Goal: Task Accomplishment & Management: Manage account settings

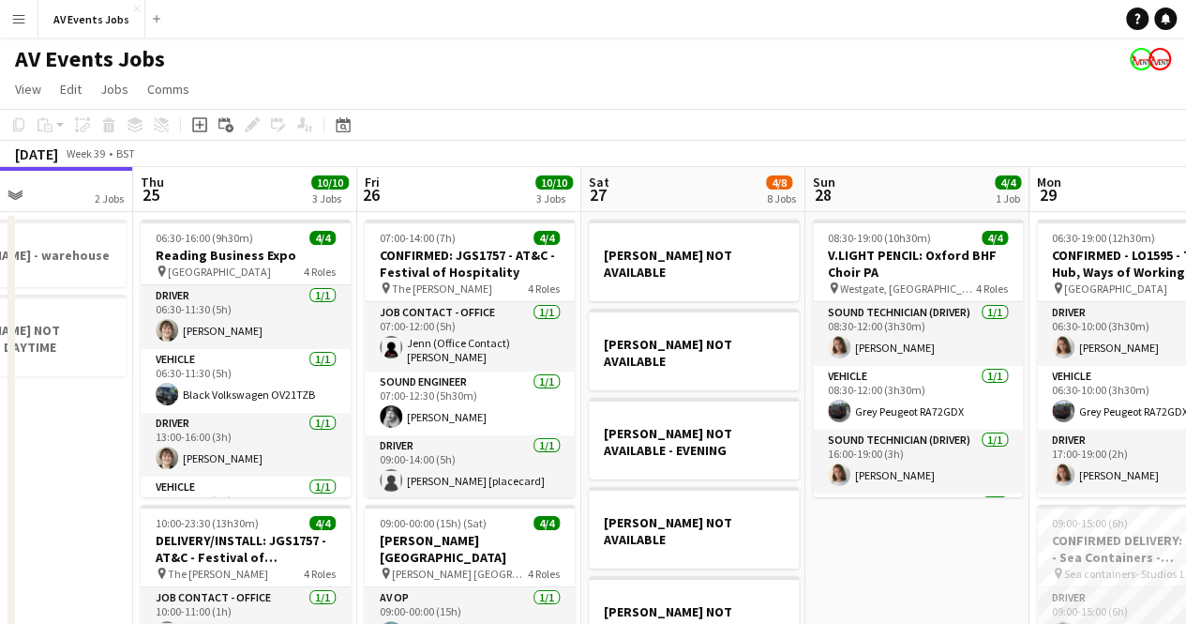
scroll to position [0, 535]
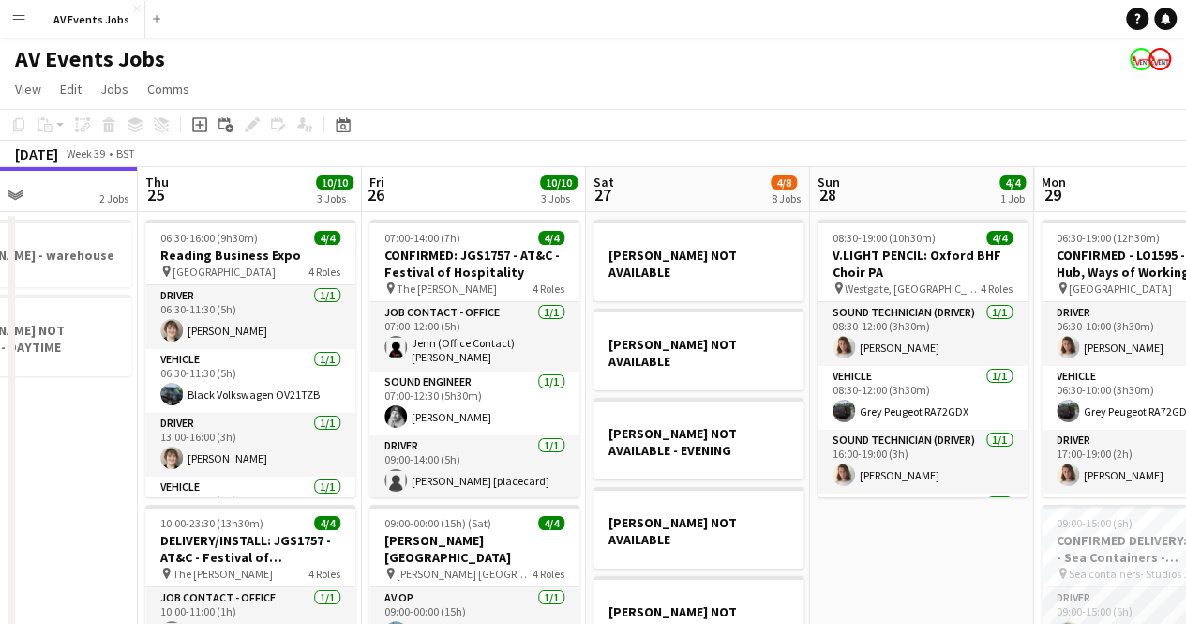
drag, startPoint x: 67, startPoint y: 532, endPoint x: 848, endPoint y: 540, distance: 781.2
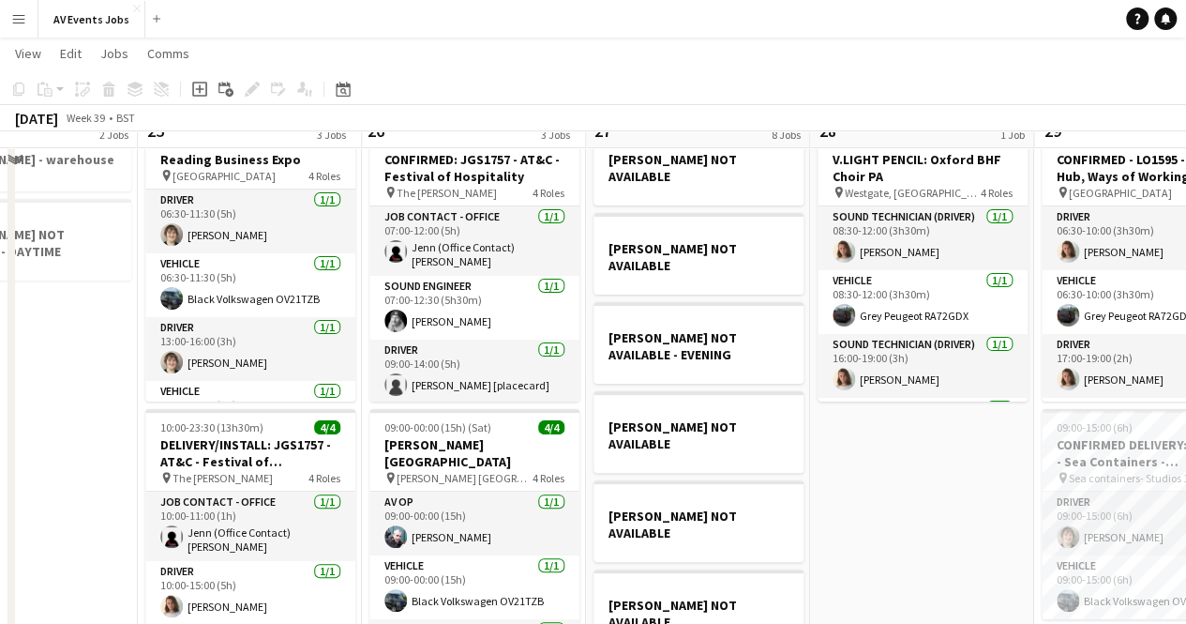
scroll to position [0, 0]
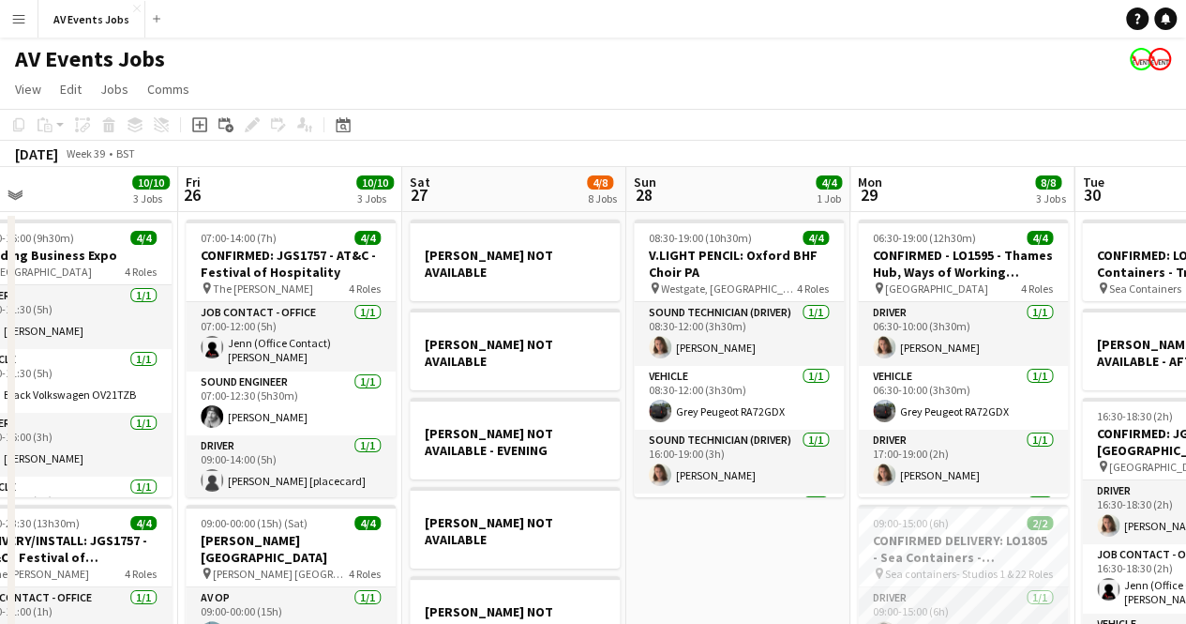
drag, startPoint x: 987, startPoint y: 543, endPoint x: 617, endPoint y: 542, distance: 370.4
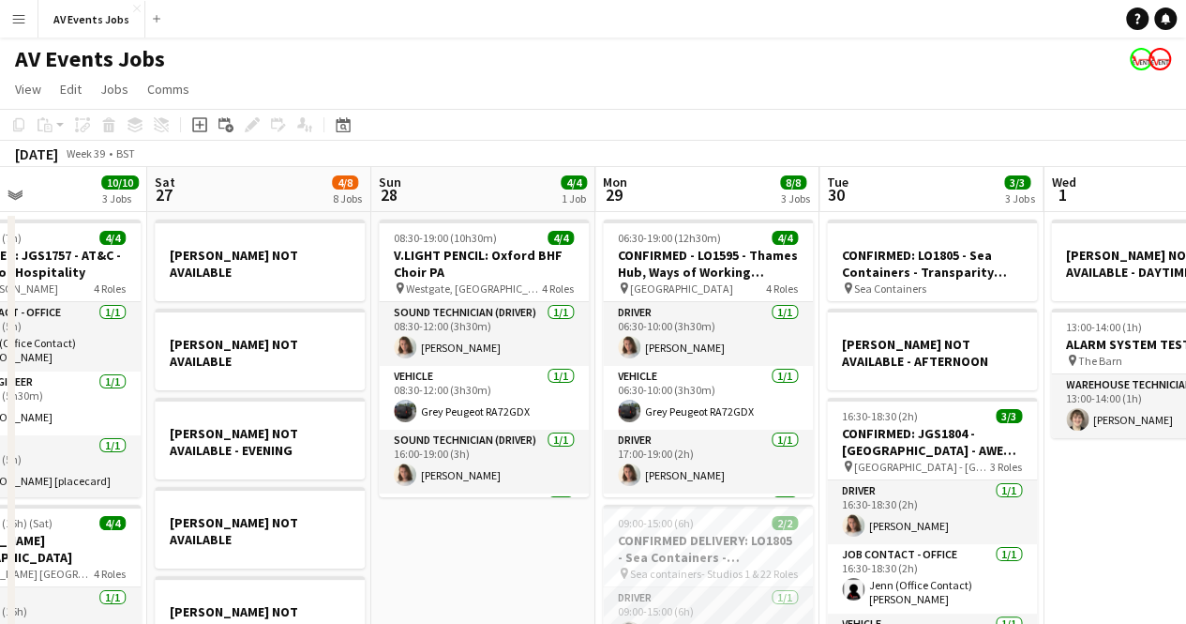
scroll to position [0, 754]
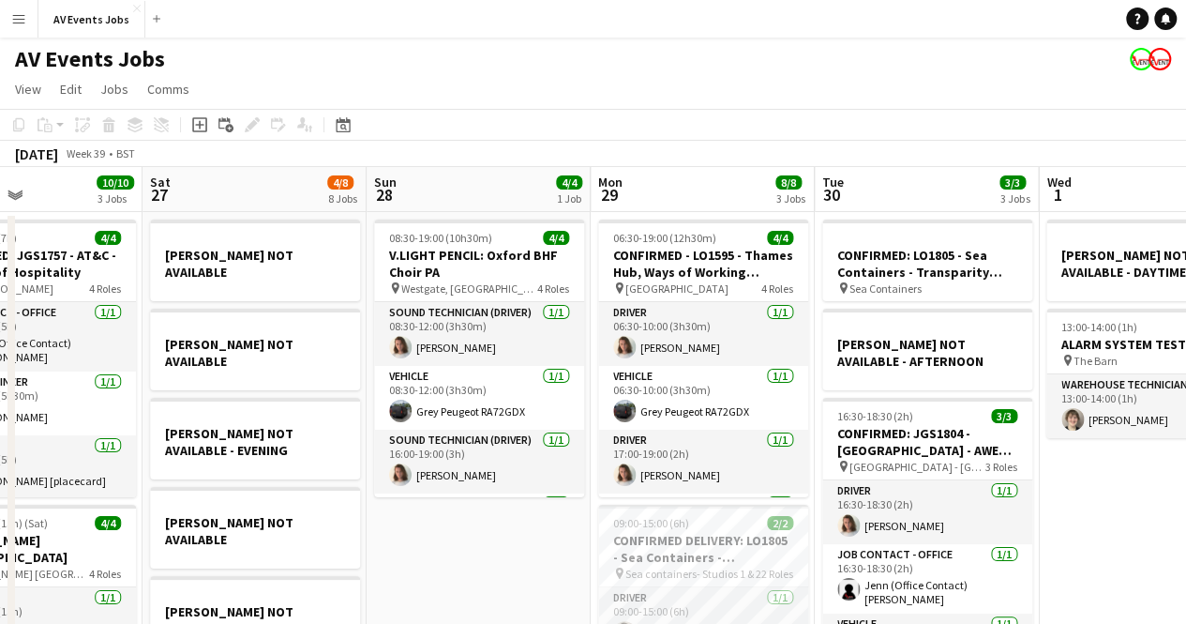
drag, startPoint x: 698, startPoint y: 560, endPoint x: 529, endPoint y: 560, distance: 168.8
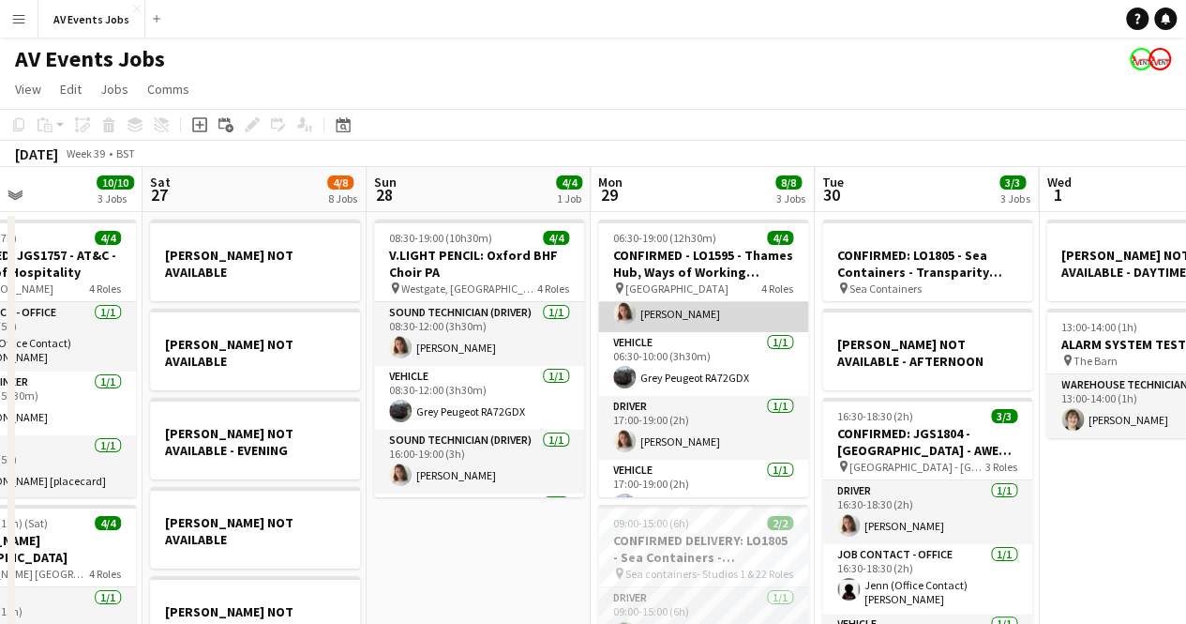
scroll to position [0, 0]
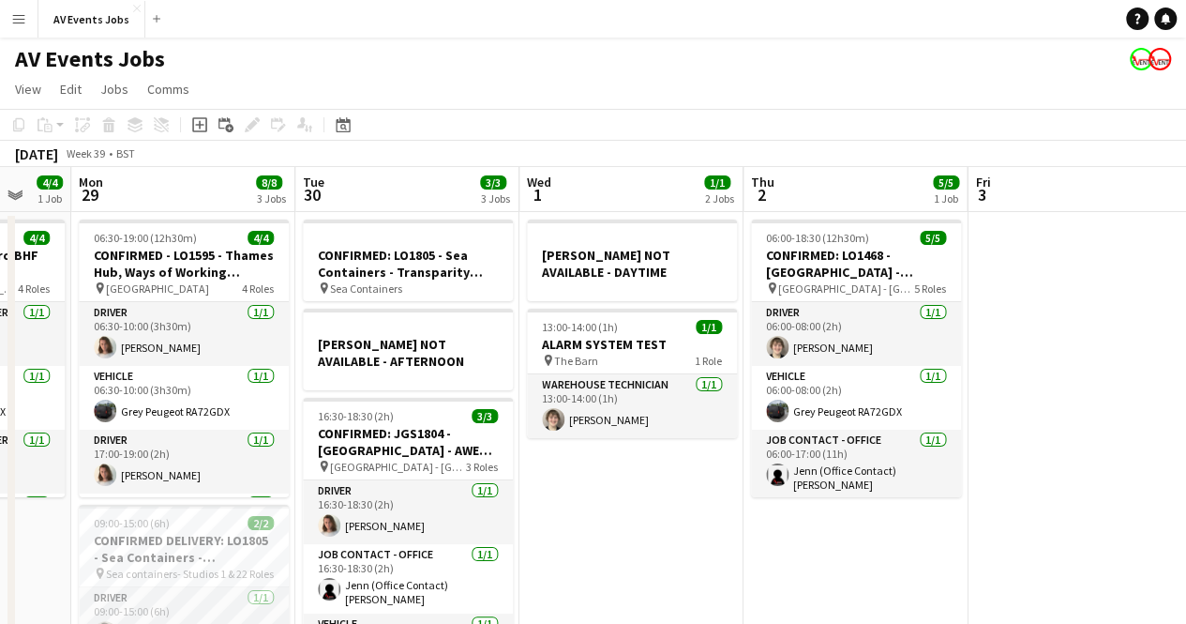
drag, startPoint x: 1116, startPoint y: 483, endPoint x: 577, endPoint y: 479, distance: 539.2
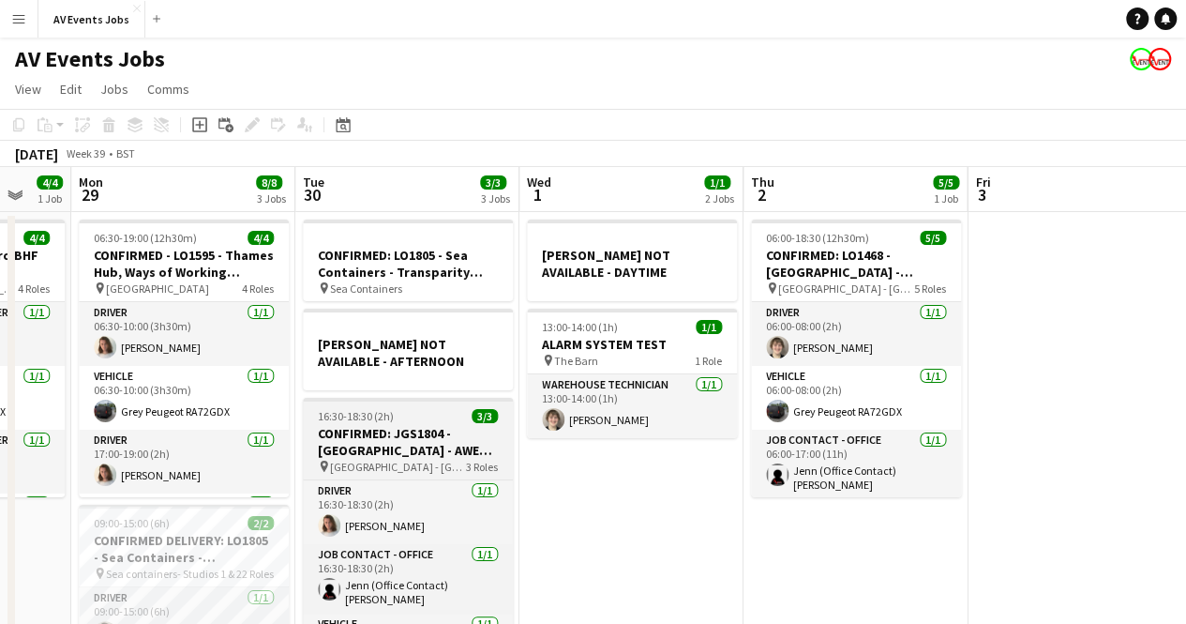
scroll to position [0, 846]
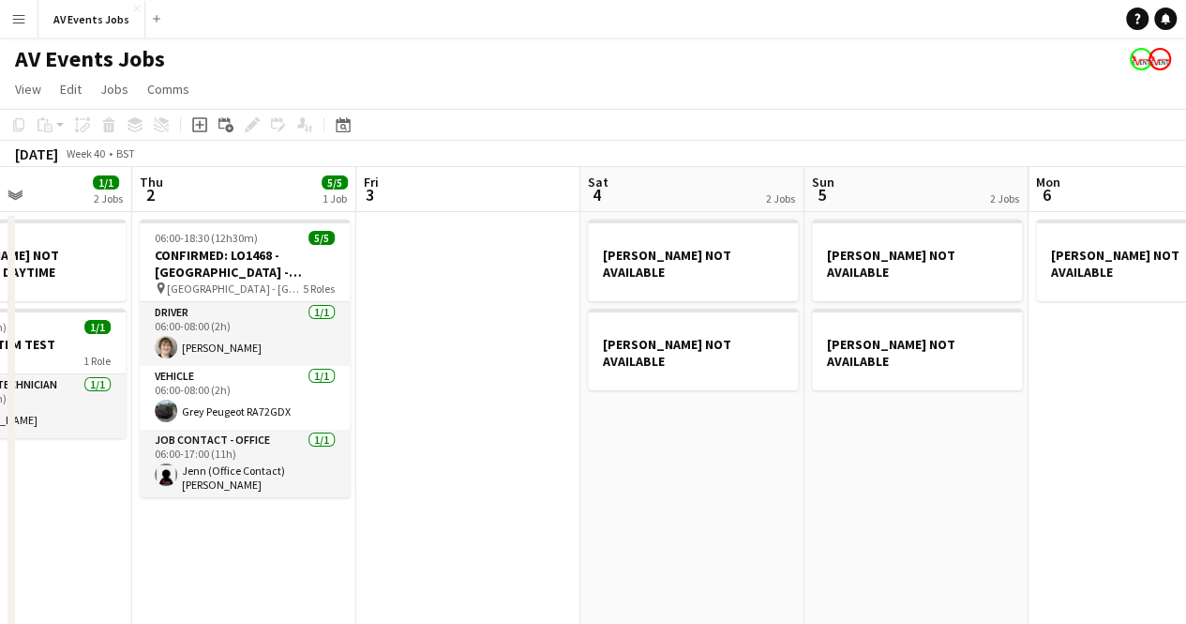
drag, startPoint x: 1118, startPoint y: 410, endPoint x: 527, endPoint y: 424, distance: 591.0
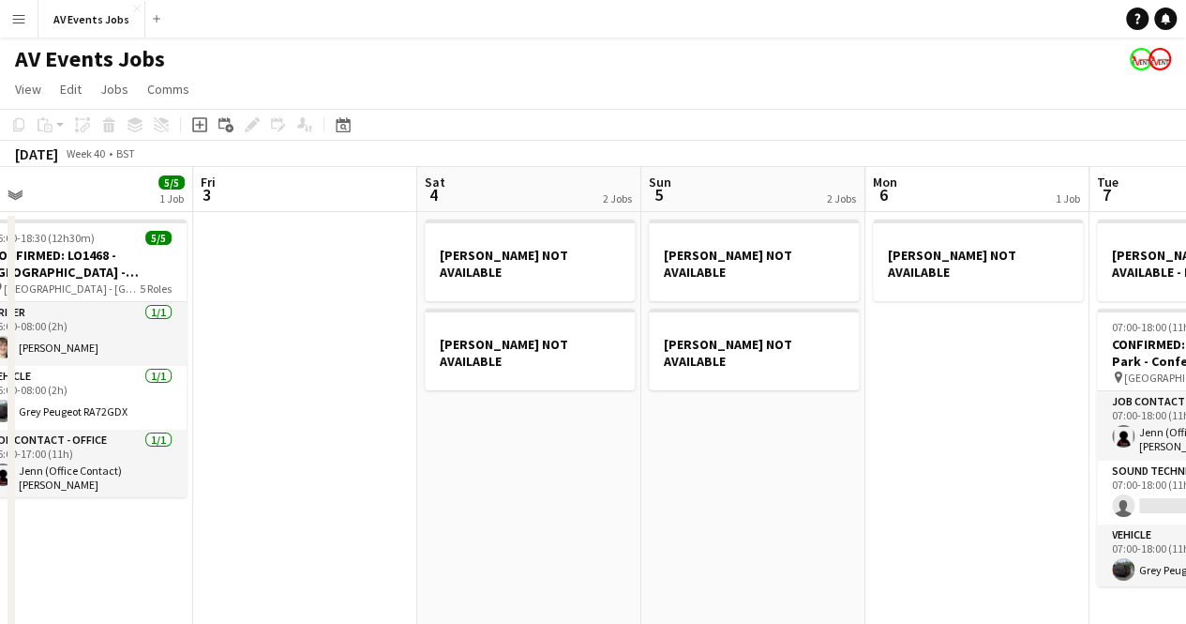
drag, startPoint x: 1029, startPoint y: 445, endPoint x: 306, endPoint y: 479, distance: 723.8
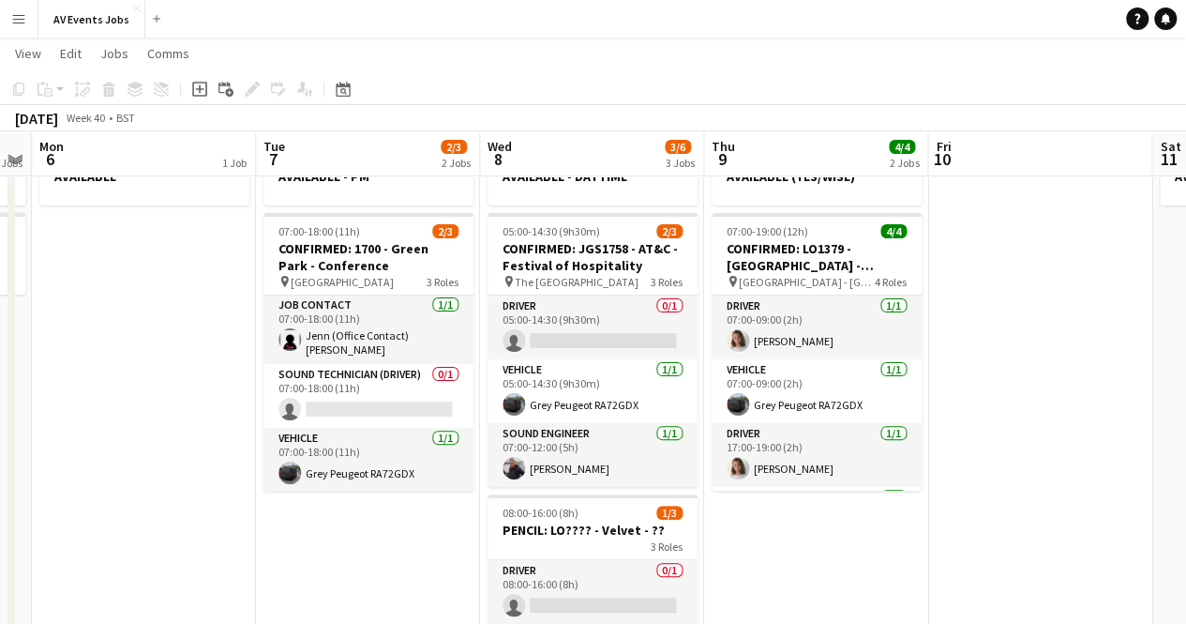
drag, startPoint x: 742, startPoint y: 519, endPoint x: 471, endPoint y: 516, distance: 271.0
click at [471, 516] on app-calendar-viewport "Thu 2 5/5 1 Job Fri 3 Sat 4 2 Jobs Sun 5 2 Jobs Mon 6 1 Job Tue 7 2/3 2 Jobs We…" at bounding box center [593, 598] width 1186 height 1238
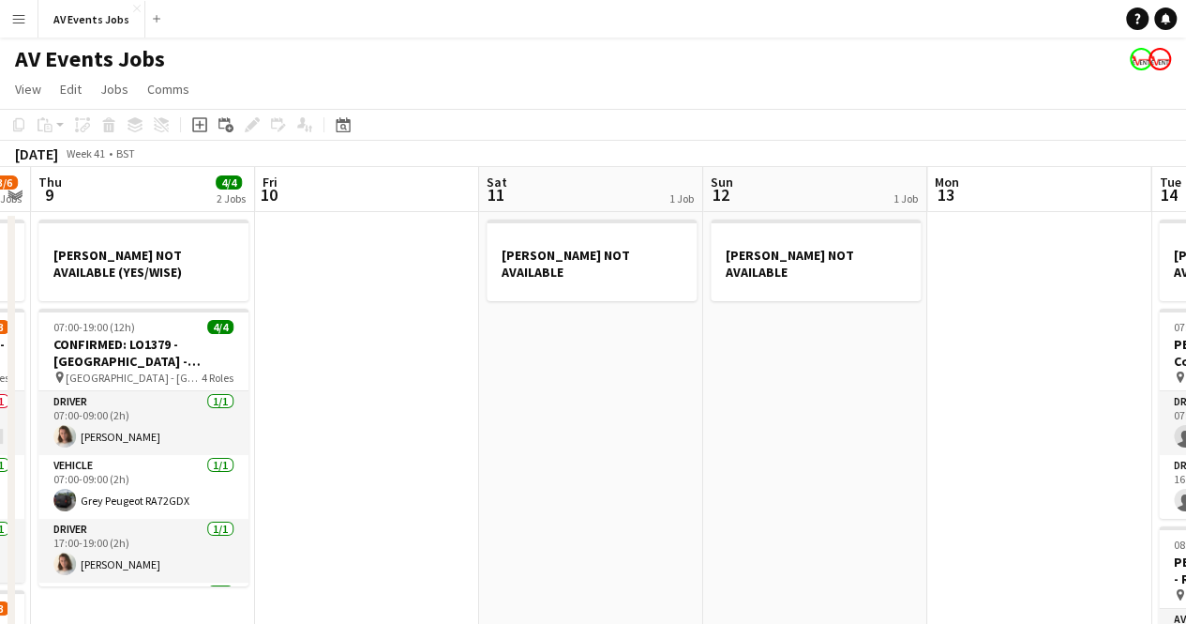
drag, startPoint x: 951, startPoint y: 511, endPoint x: 424, endPoint y: 512, distance: 527.0
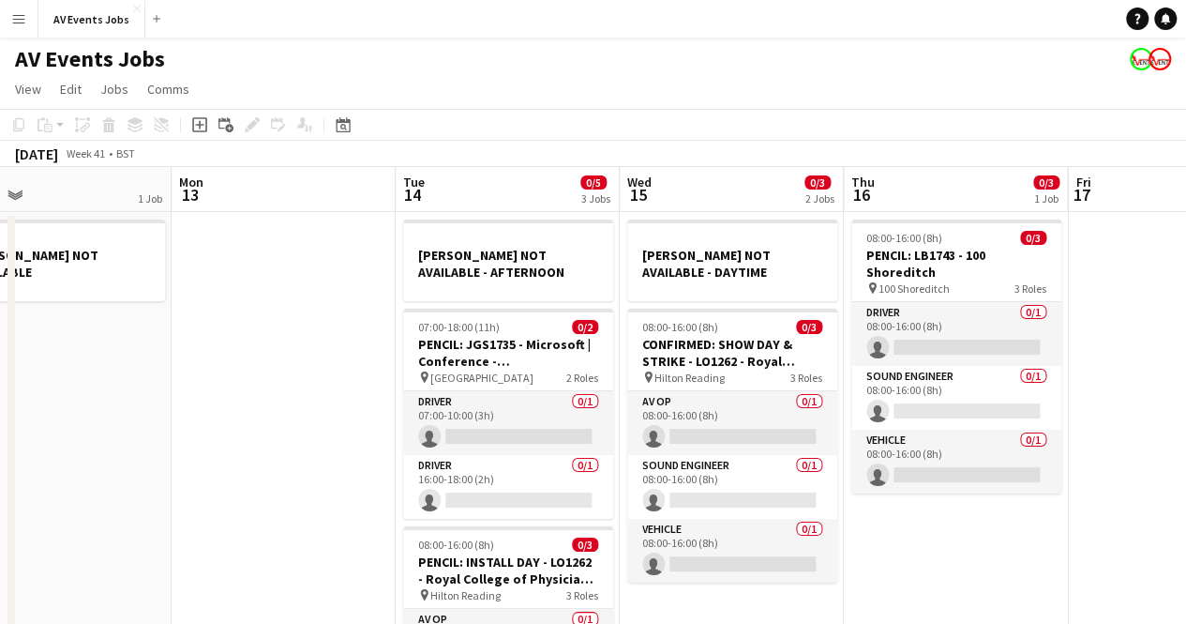
drag, startPoint x: 953, startPoint y: 458, endPoint x: 194, endPoint y: 466, distance: 758.7
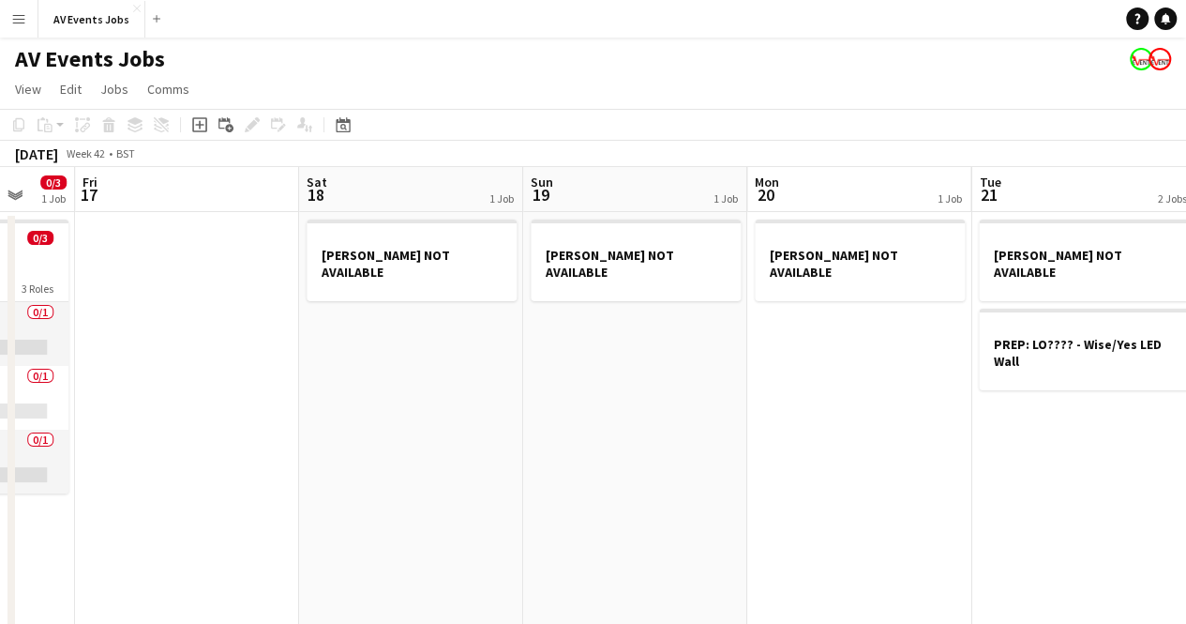
drag, startPoint x: 1004, startPoint y: 469, endPoint x: 146, endPoint y: 472, distance: 858.1
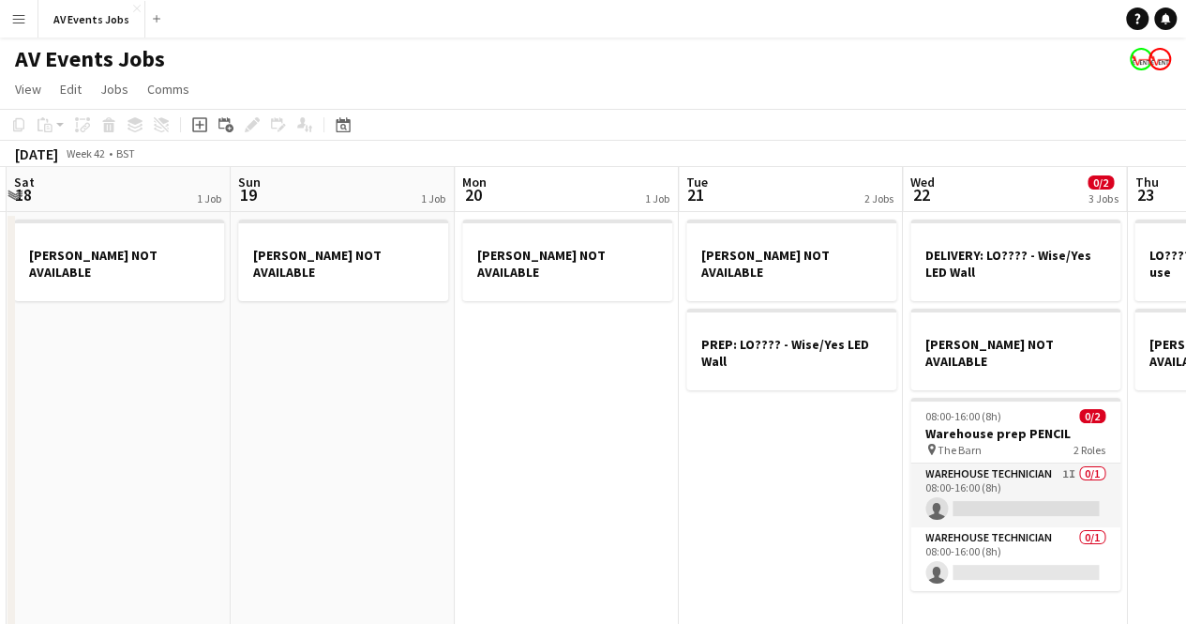
drag, startPoint x: 859, startPoint y: 458, endPoint x: 441, endPoint y: 468, distance: 418.4
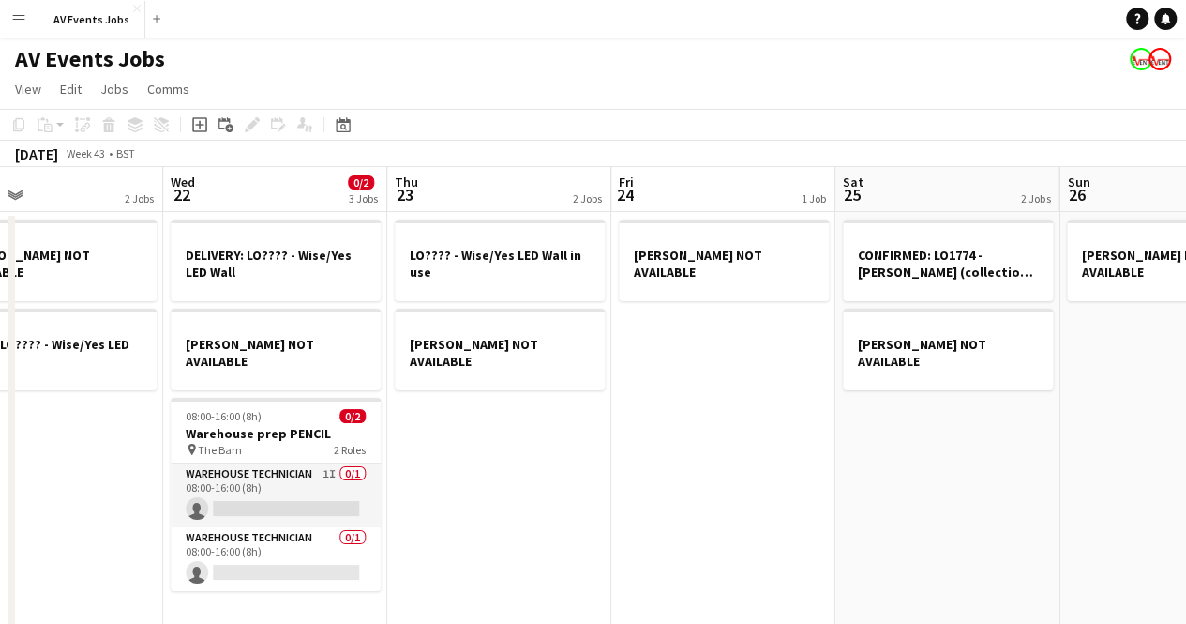
drag, startPoint x: 994, startPoint y: 464, endPoint x: 471, endPoint y: 463, distance: 523.3
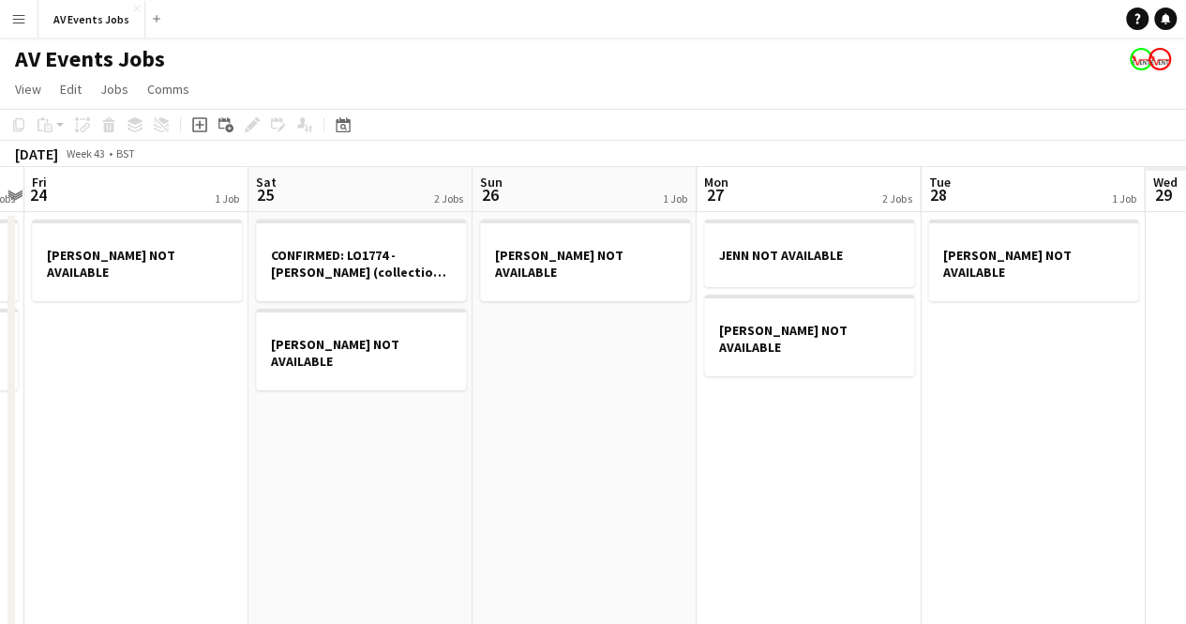
drag, startPoint x: 1084, startPoint y: 452, endPoint x: 499, endPoint y: 464, distance: 585.3
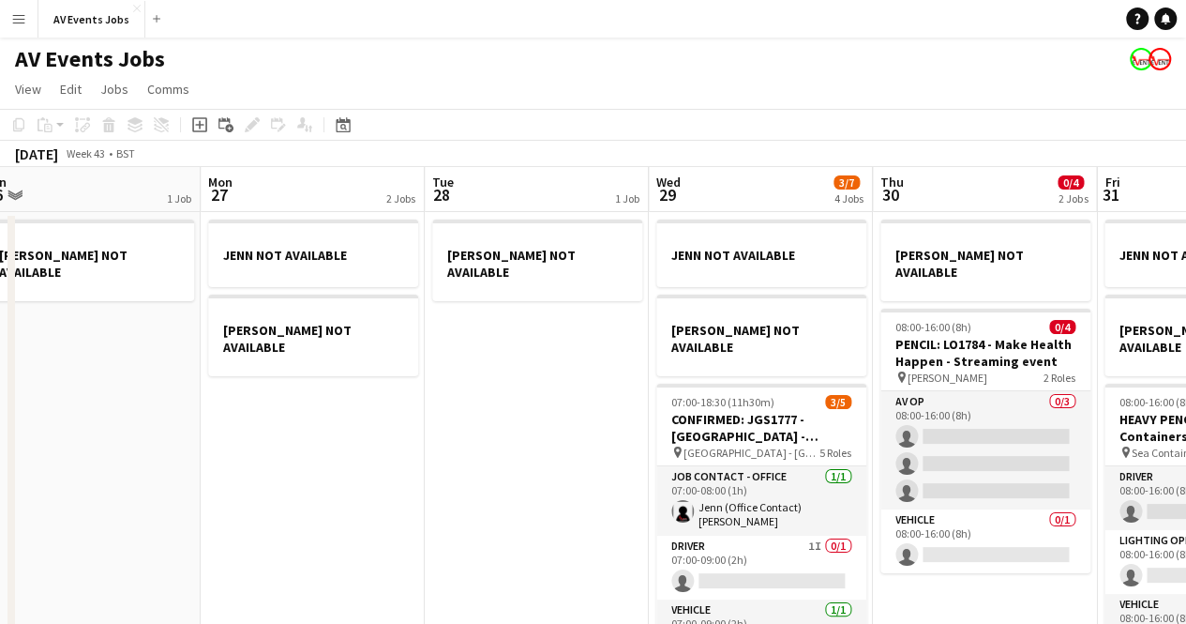
drag, startPoint x: 988, startPoint y: 456, endPoint x: 509, endPoint y: 459, distance: 479.2
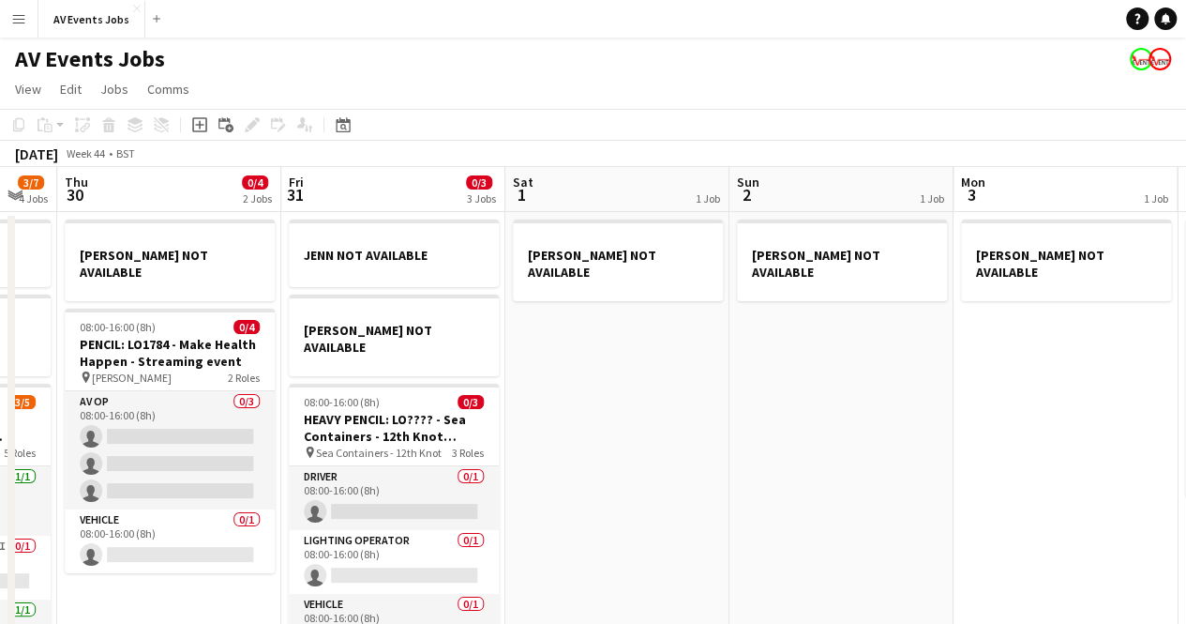
drag, startPoint x: 1046, startPoint y: 587, endPoint x: 233, endPoint y: 490, distance: 818.9
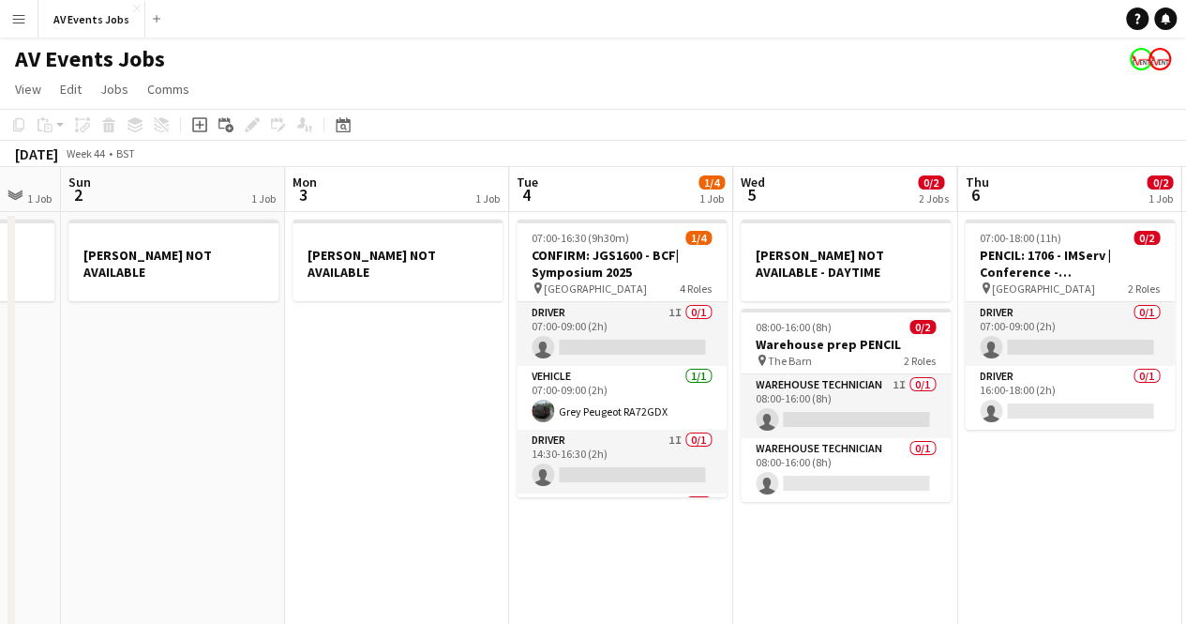
scroll to position [0, 837]
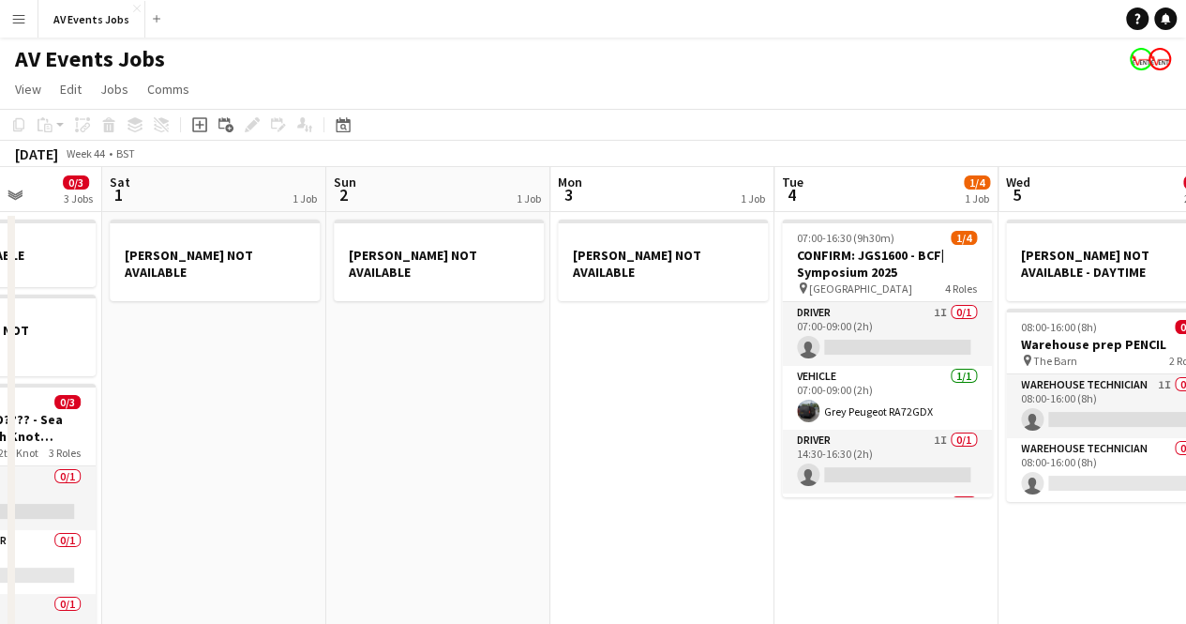
drag, startPoint x: 735, startPoint y: 415, endPoint x: 1199, endPoint y: 462, distance: 466.6
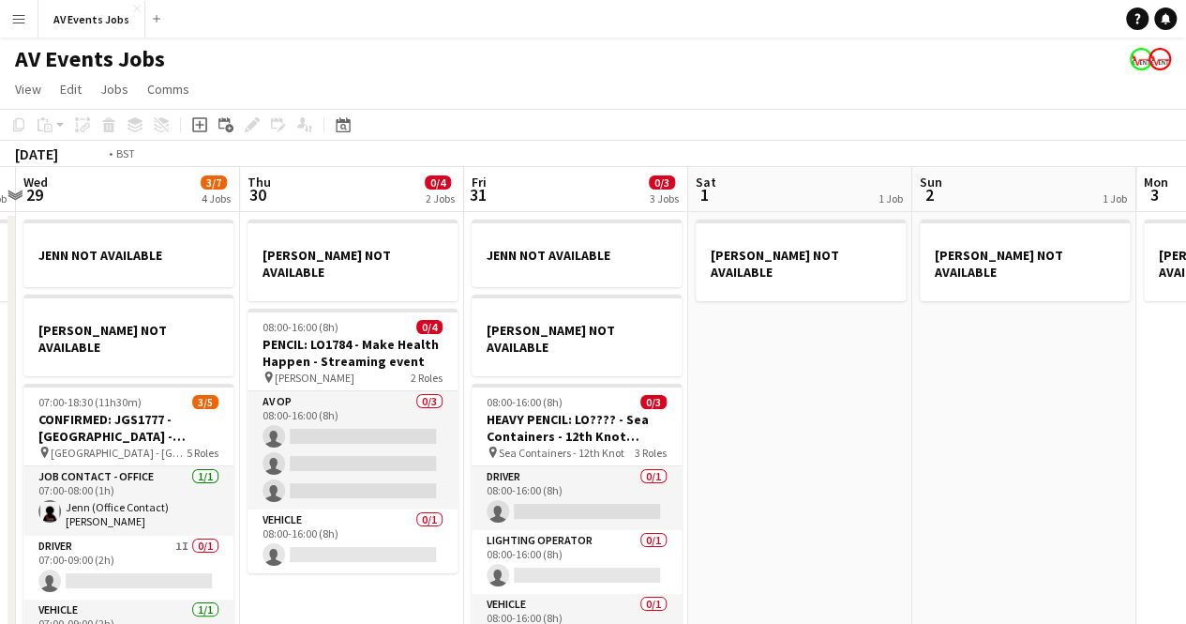
drag, startPoint x: 666, startPoint y: 434, endPoint x: 1138, endPoint y: 441, distance: 471.8
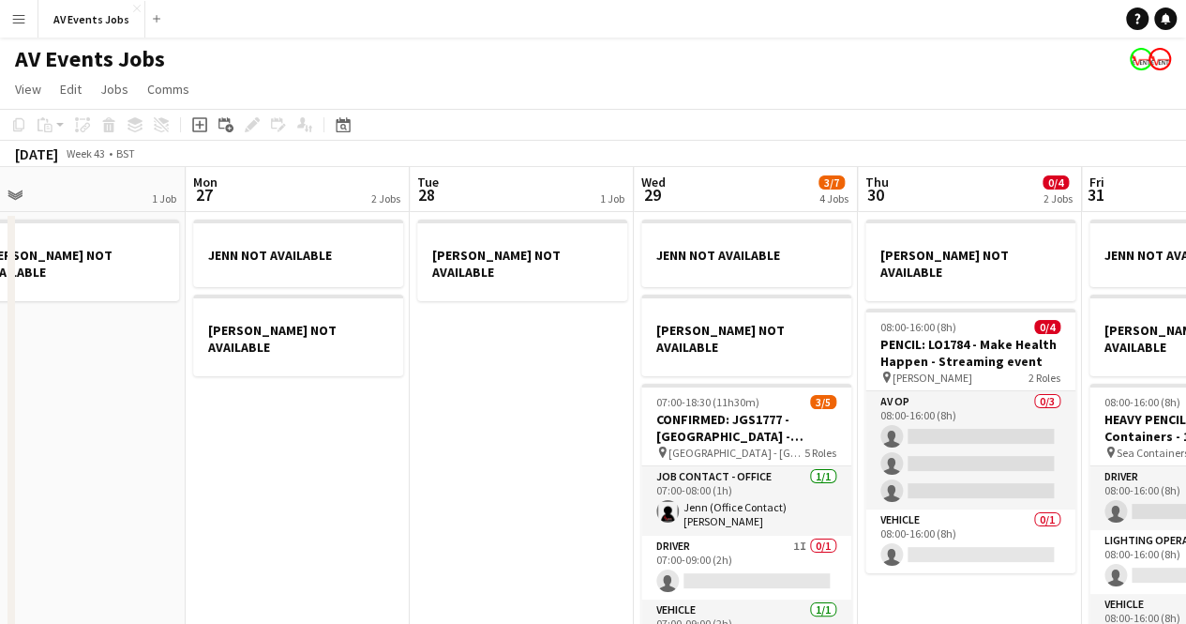
drag, startPoint x: 278, startPoint y: 447, endPoint x: 1047, endPoint y: 481, distance: 769.7
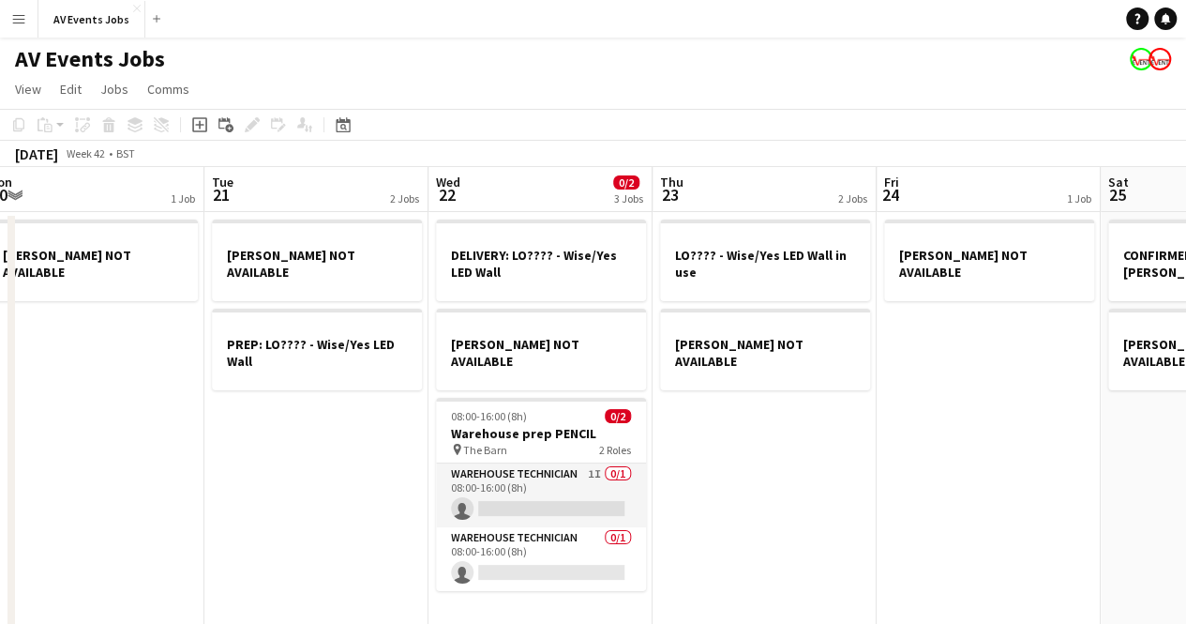
drag, startPoint x: 822, startPoint y: 430, endPoint x: 1174, endPoint y: 430, distance: 352.6
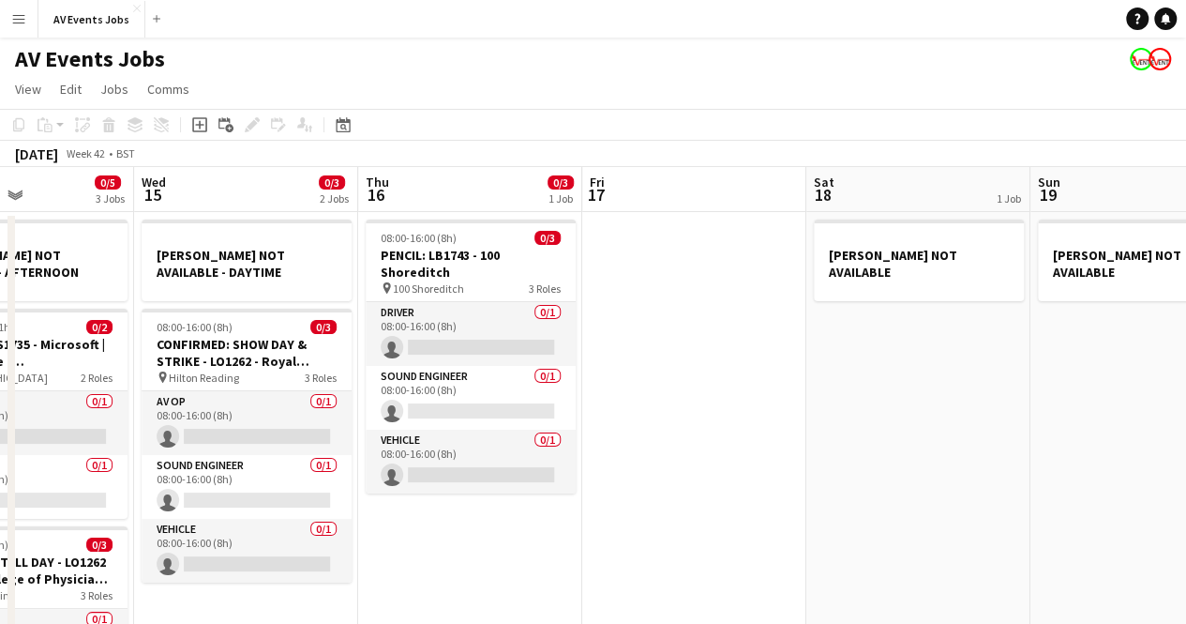
drag, startPoint x: 218, startPoint y: 440, endPoint x: 488, endPoint y: 397, distance: 273.5
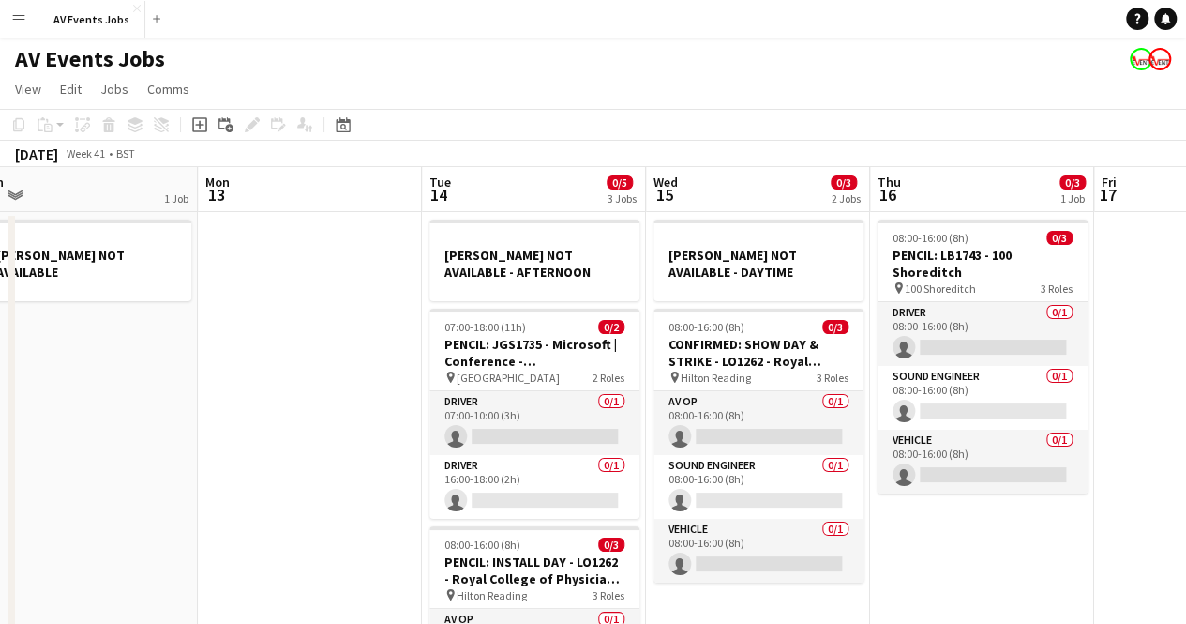
drag, startPoint x: 32, startPoint y: 394, endPoint x: 1199, endPoint y: 400, distance: 1167.6
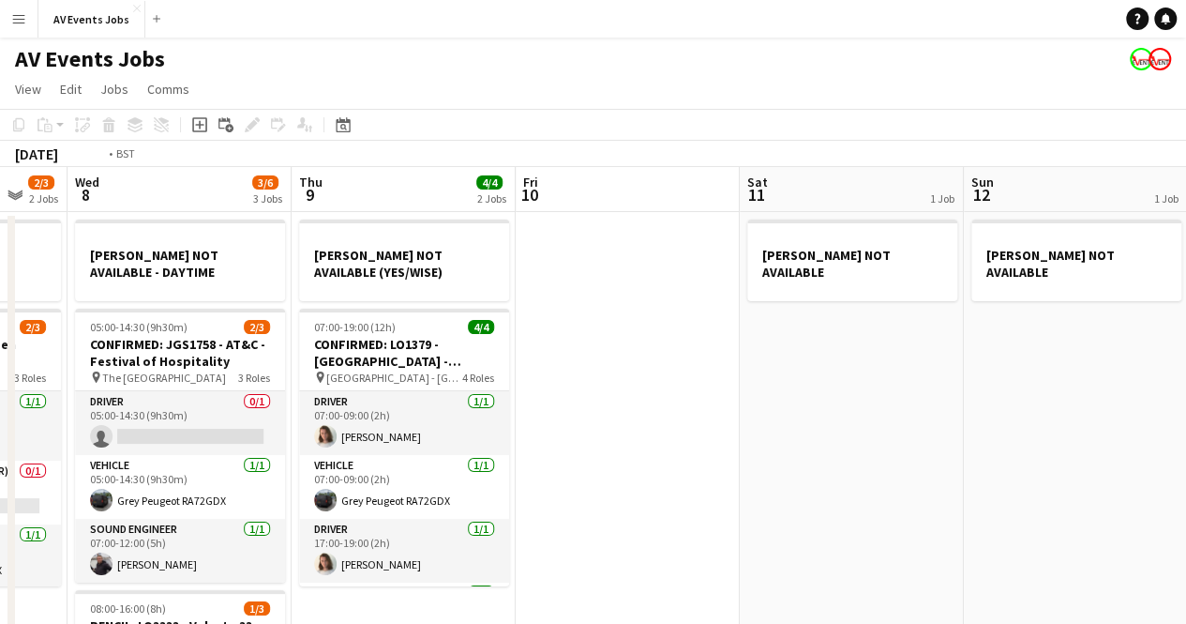
drag, startPoint x: 66, startPoint y: 404, endPoint x: 1025, endPoint y: 399, distance: 959.4
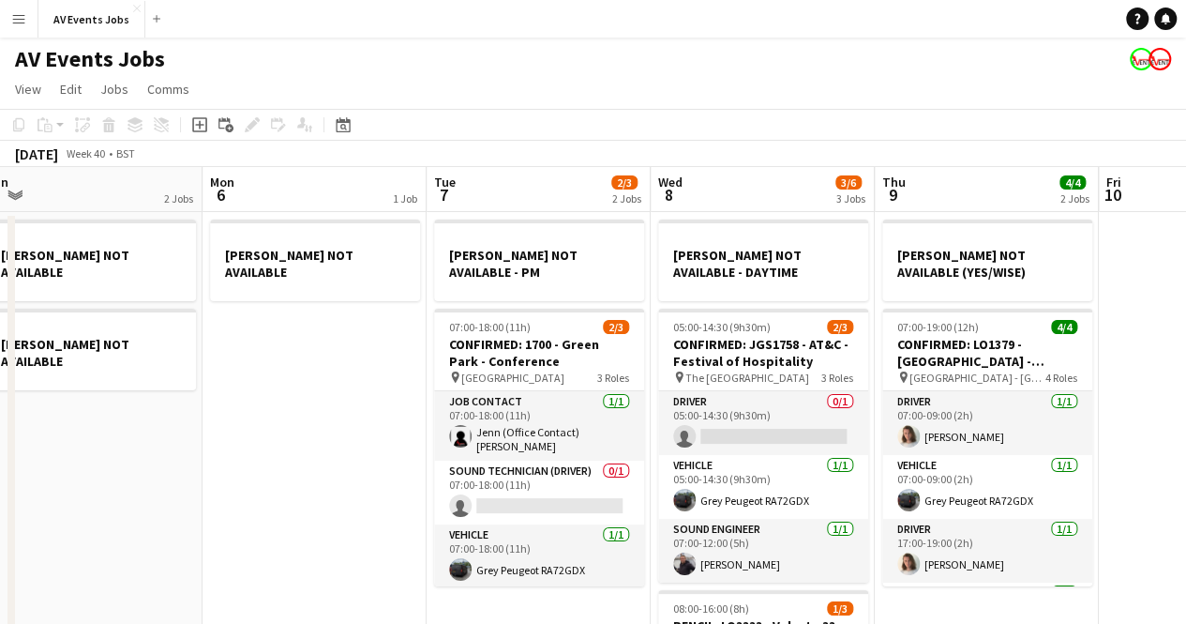
drag, startPoint x: 131, startPoint y: 333, endPoint x: 141, endPoint y: 197, distance: 136.3
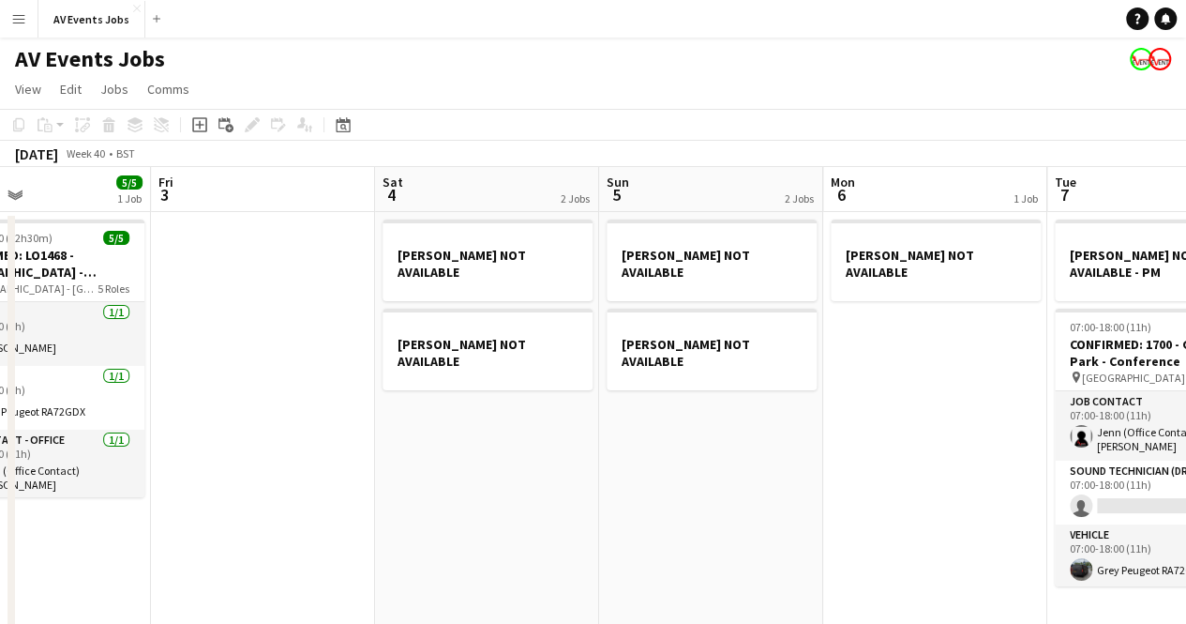
scroll to position [0, 403]
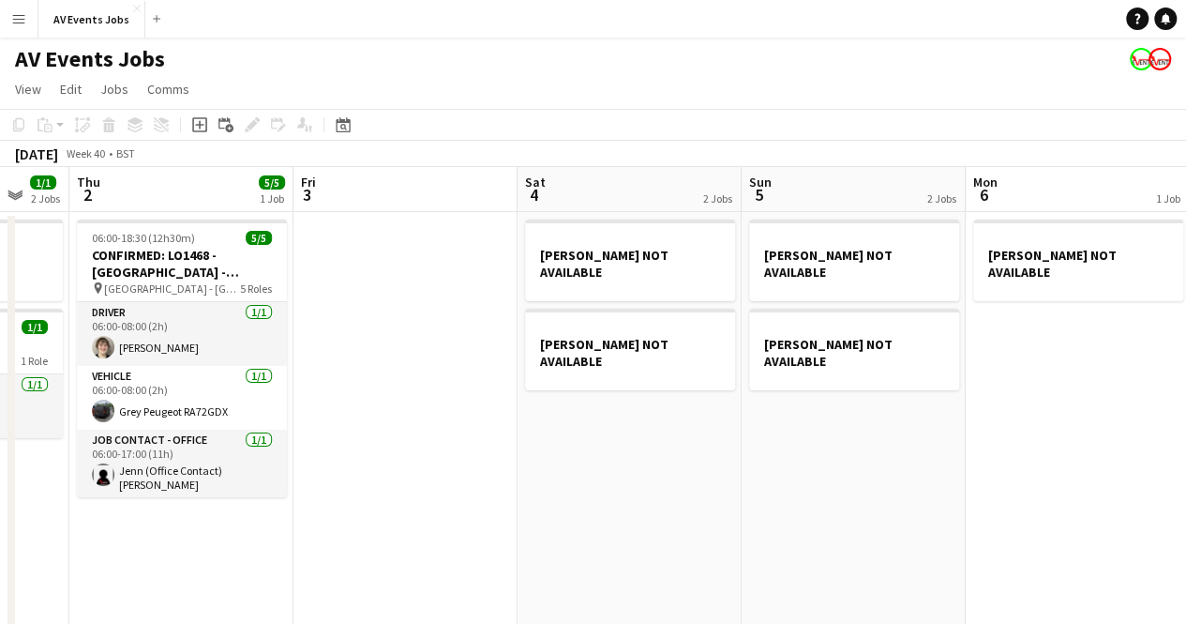
drag, startPoint x: 623, startPoint y: 434, endPoint x: 1069, endPoint y: 434, distance: 446.4
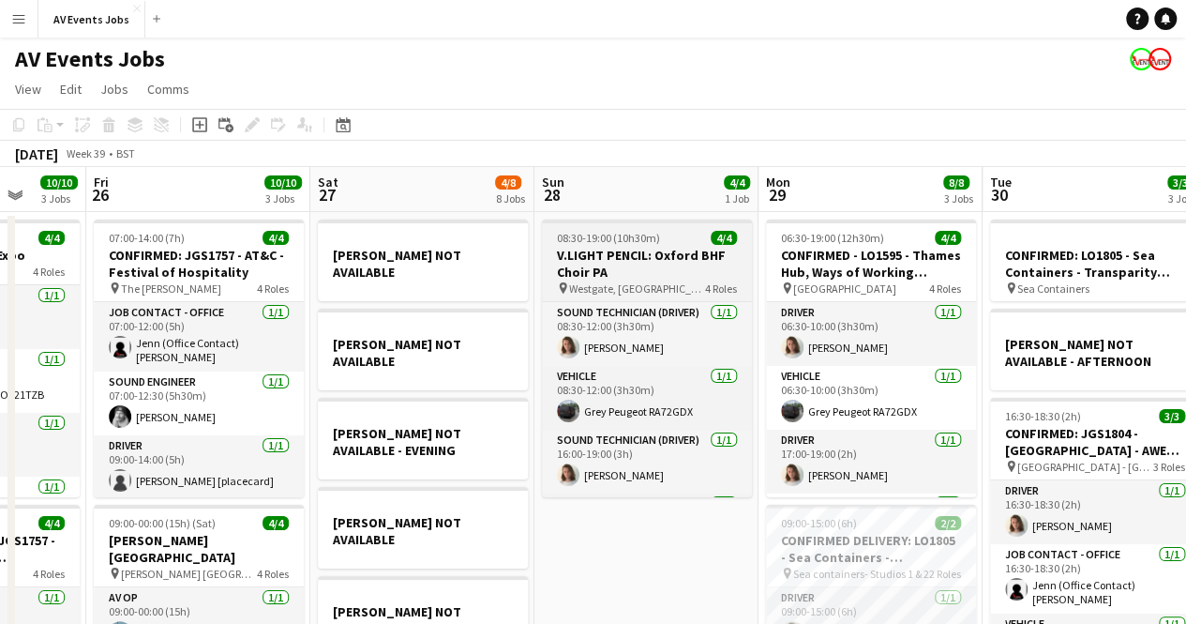
drag, startPoint x: 282, startPoint y: 320, endPoint x: 872, endPoint y: 297, distance: 590.3
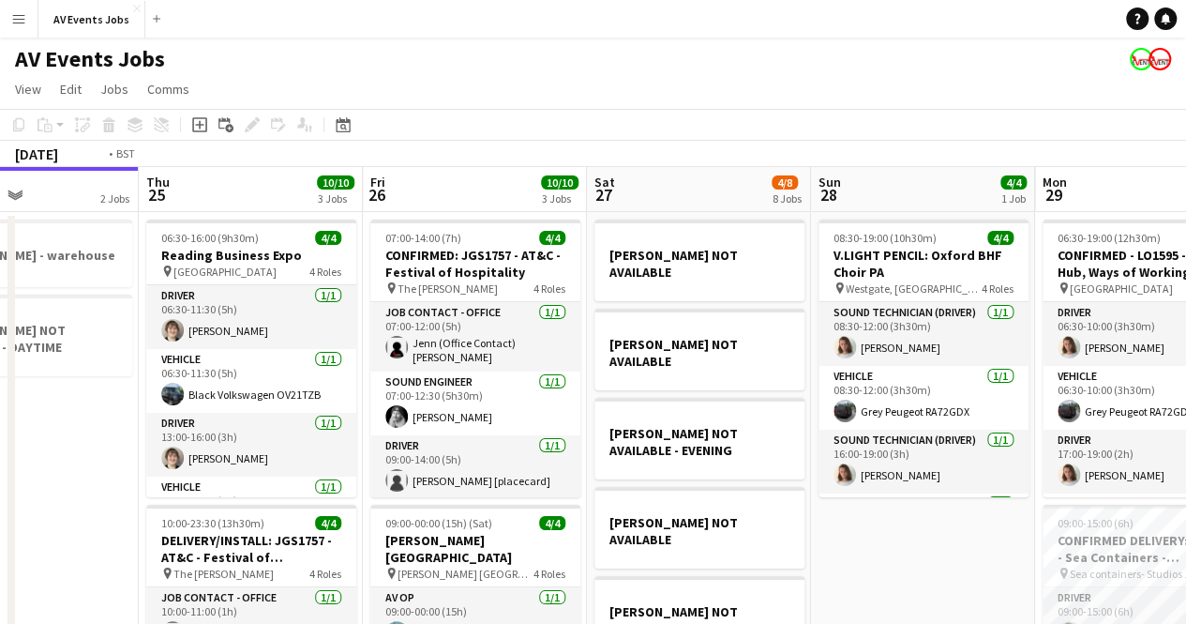
drag, startPoint x: 178, startPoint y: 279, endPoint x: 1002, endPoint y: 270, distance: 823.4
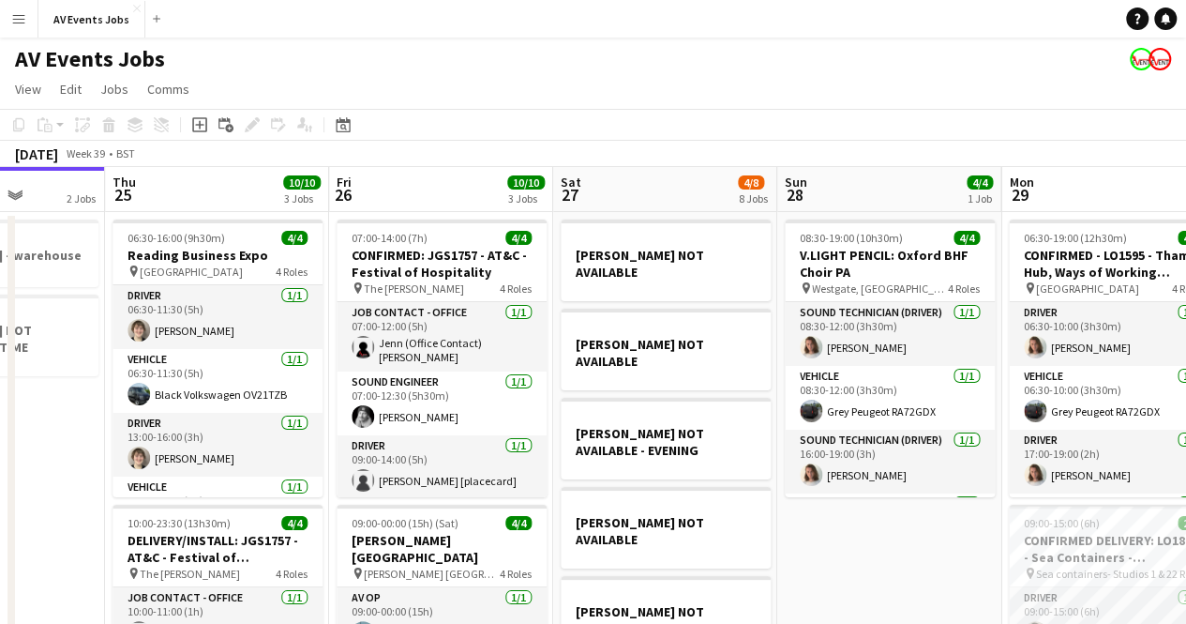
scroll to position [0, 809]
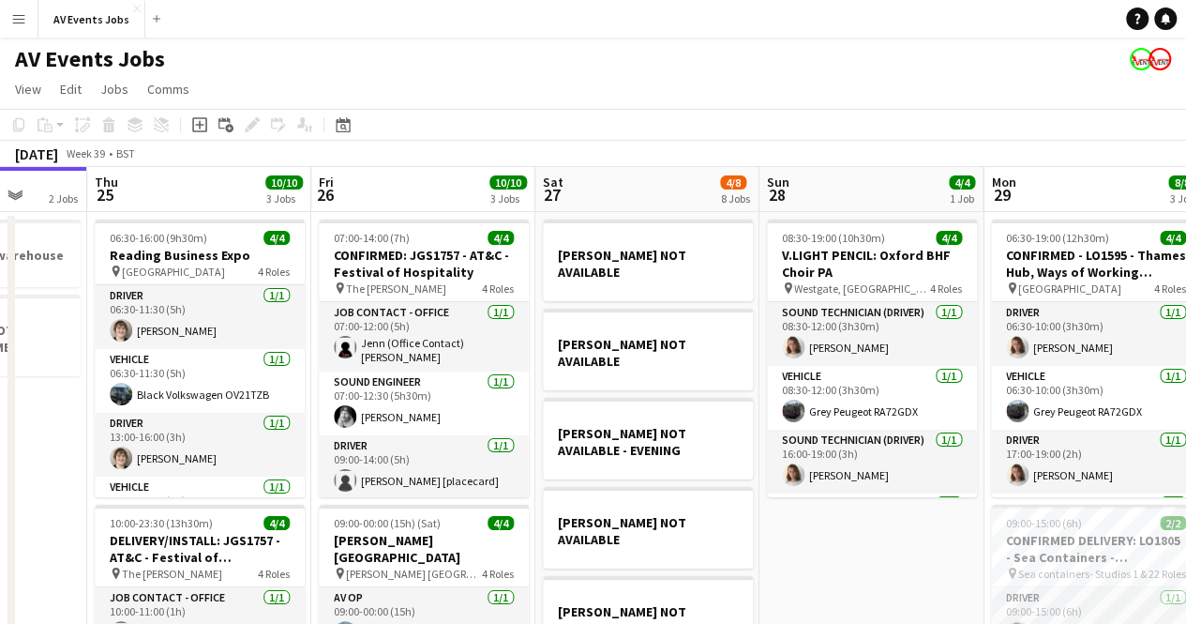
drag, startPoint x: 855, startPoint y: 417, endPoint x: 0, endPoint y: 365, distance: 856.9
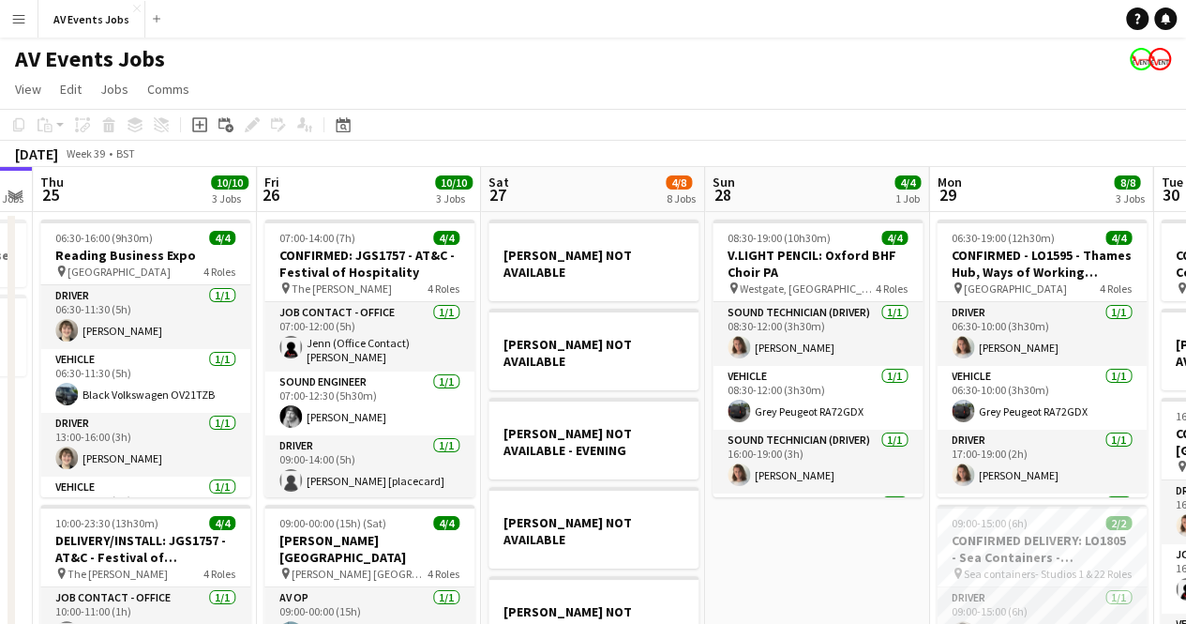
drag, startPoint x: 848, startPoint y: 539, endPoint x: 792, endPoint y: 538, distance: 55.3
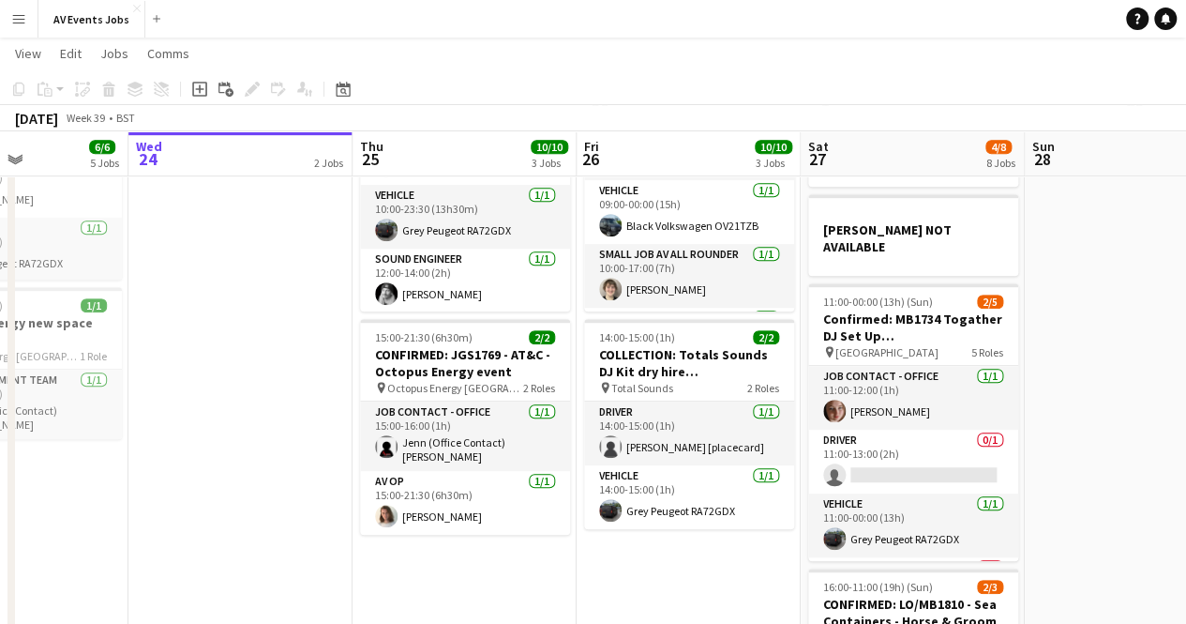
scroll to position [0, 529]
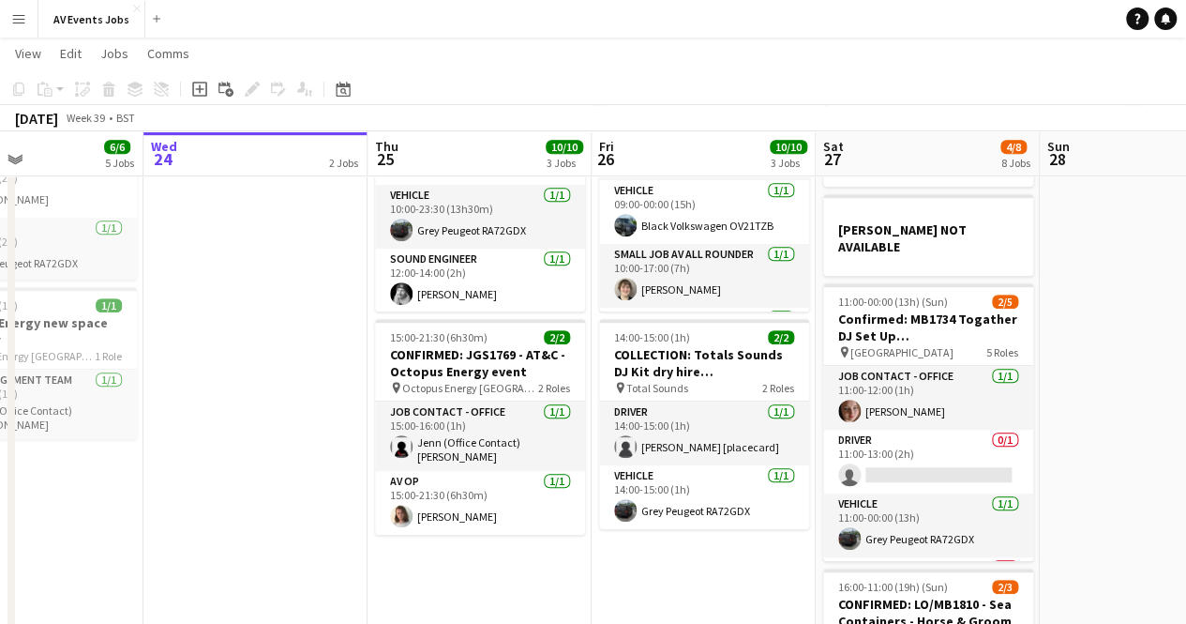
drag, startPoint x: 92, startPoint y: 535, endPoint x: 428, endPoint y: 571, distance: 337.6
click at [428, 571] on app-calendar-viewport "Sun 21 4/4 3 Jobs Mon 22 7/7 4 Jobs Tue 23 6/6 5 Jobs Wed 24 2 Jobs Thu 25 10/1…" at bounding box center [593, 223] width 1186 height 1238
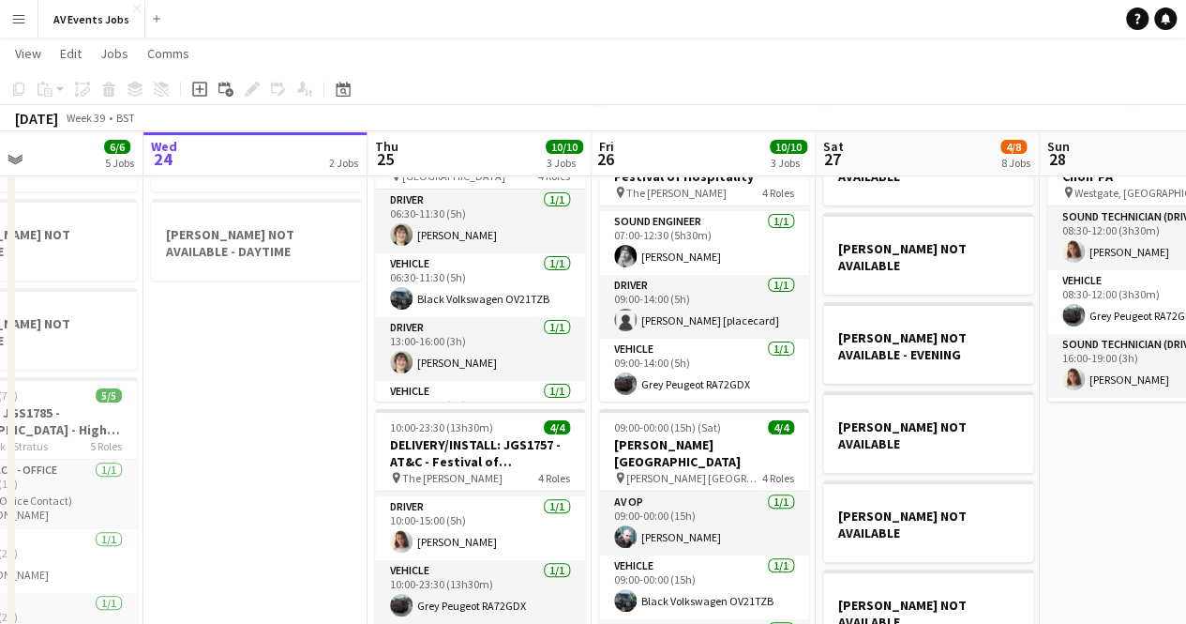
scroll to position [0, 525]
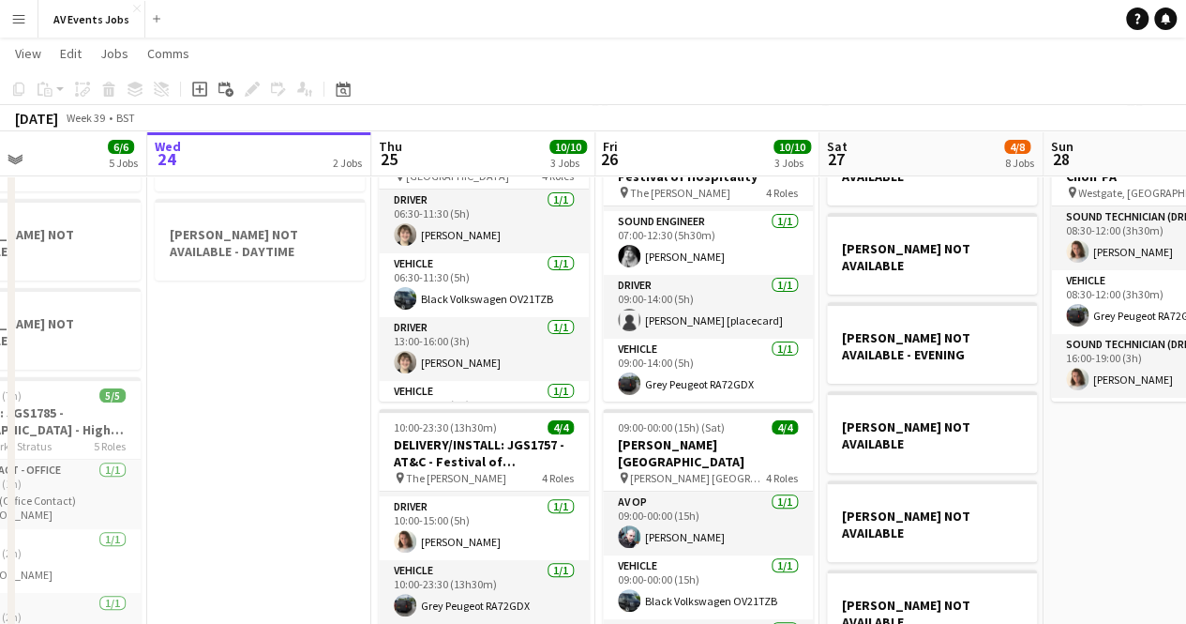
drag, startPoint x: 467, startPoint y: 531, endPoint x: 517, endPoint y: 532, distance: 49.7
click at [517, 532] on app-calendar-viewport "Sun 21 4/4 3 Jobs Mon 22 7/7 4 Jobs Tue 23 6/6 5 Jobs Wed 24 2 Jobs Thu 25 10/1…" at bounding box center [593, 598] width 1186 height 1238
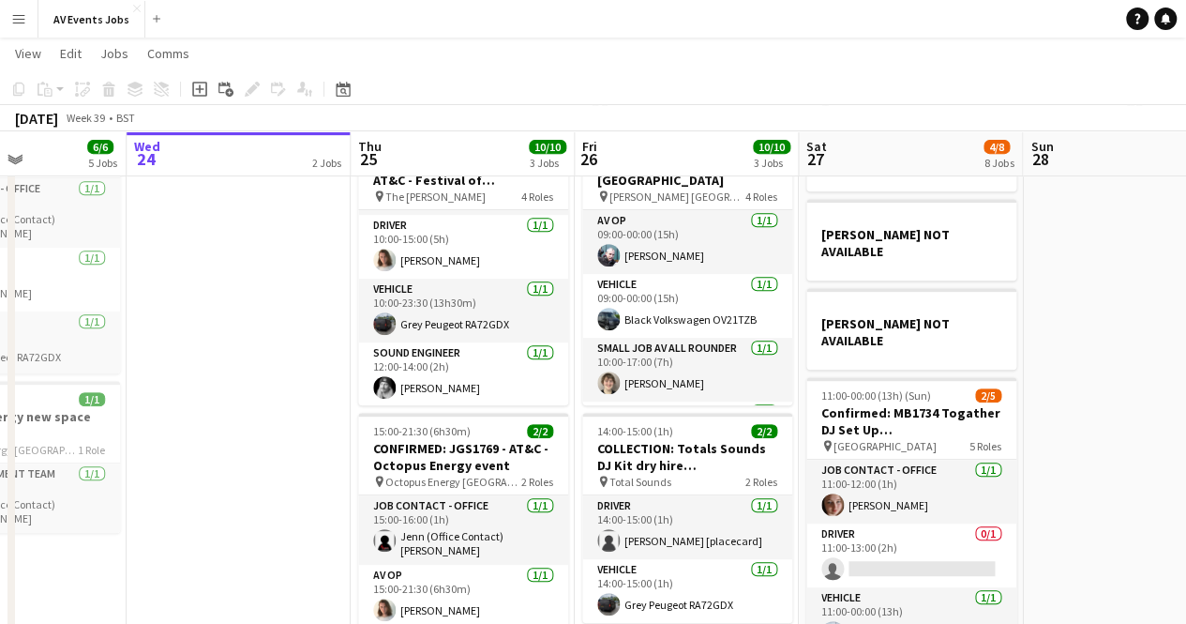
scroll to position [0, 781]
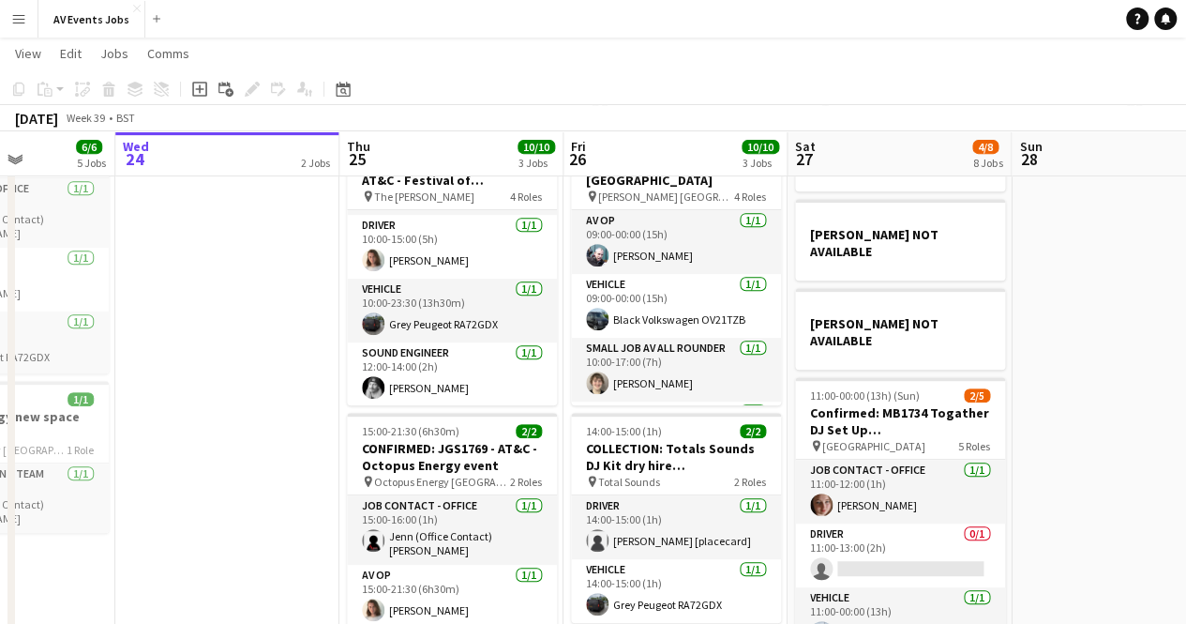
drag, startPoint x: 510, startPoint y: 504, endPoint x: 254, endPoint y: 500, distance: 256.0
click at [254, 500] on app-calendar-viewport "Sat 20 3/3 6 Jobs Sun 21 4/4 3 Jobs Mon 22 7/7 4 Jobs Tue 23 6/6 5 Jobs Wed 24 …" at bounding box center [593, 317] width 1186 height 1238
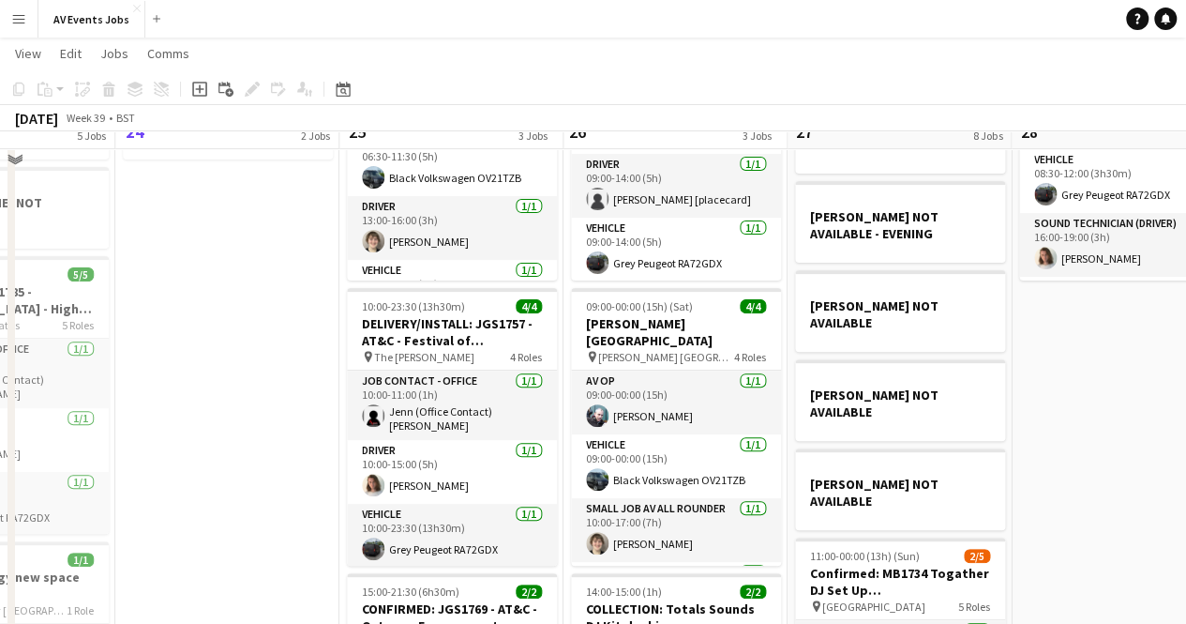
scroll to position [188, 0]
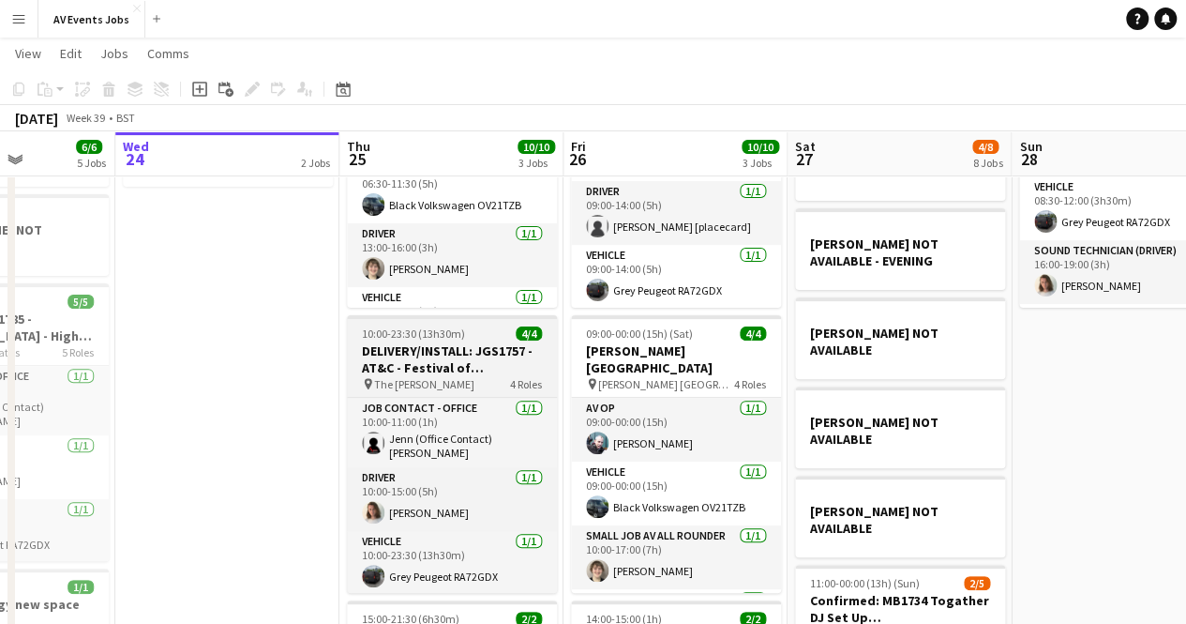
click at [430, 359] on h3 "DELIVERY/INSTALL: JGS1757 - AT&C - Festival of Hospitality" at bounding box center [452, 359] width 210 height 34
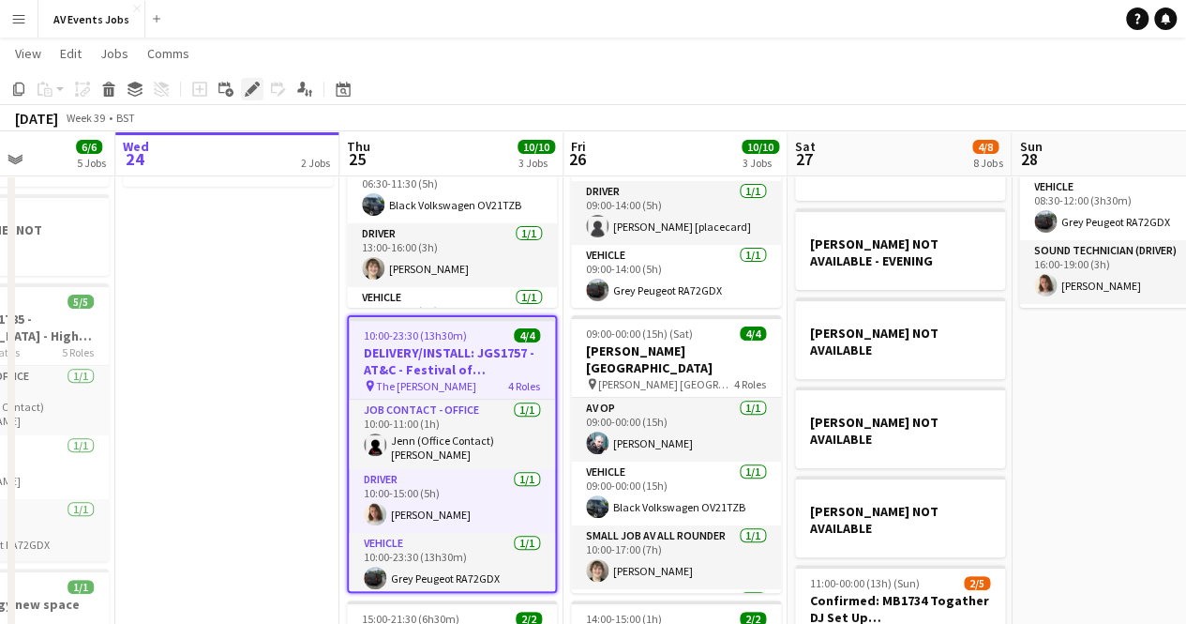
click at [254, 97] on div "Edit" at bounding box center [252, 89] width 23 height 23
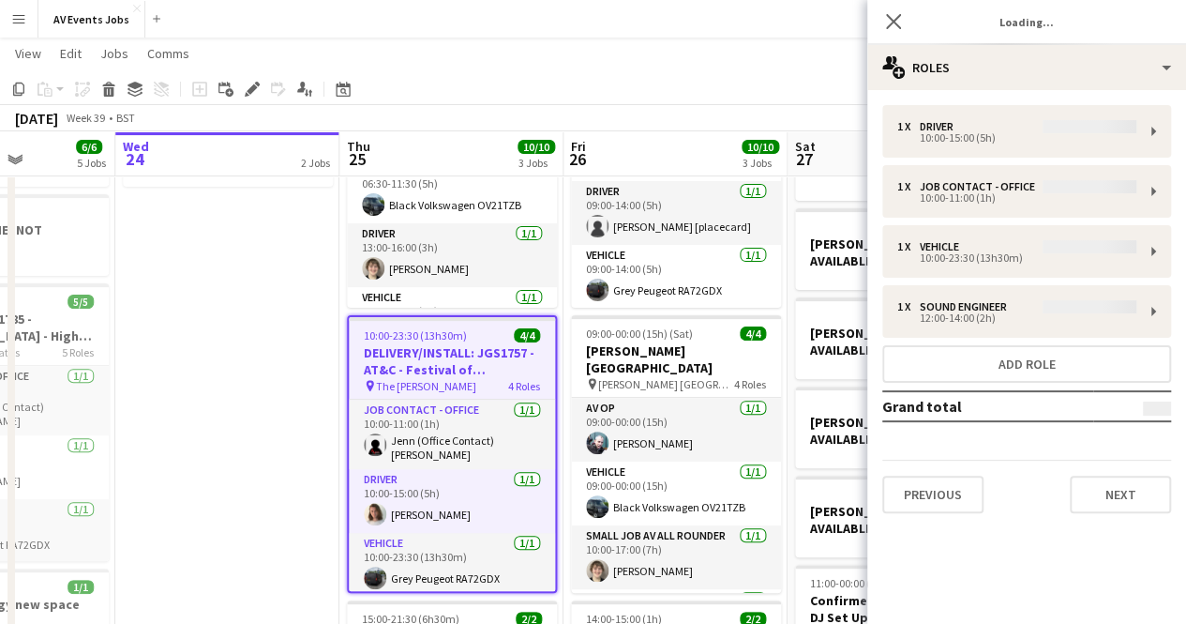
type input "**********"
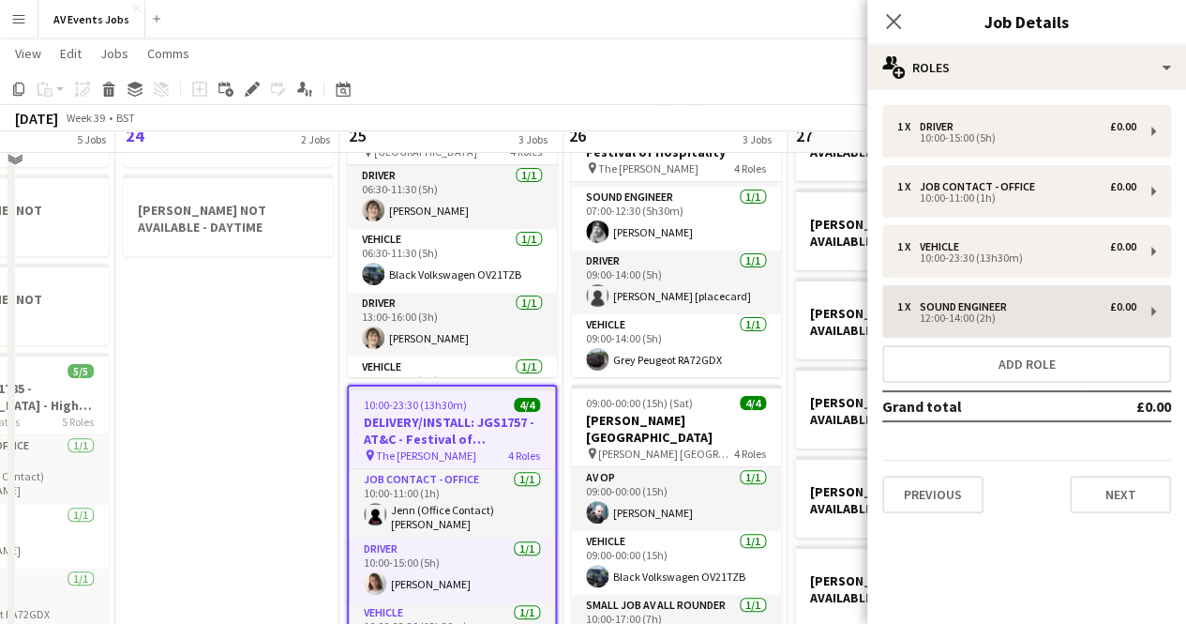
scroll to position [94, 0]
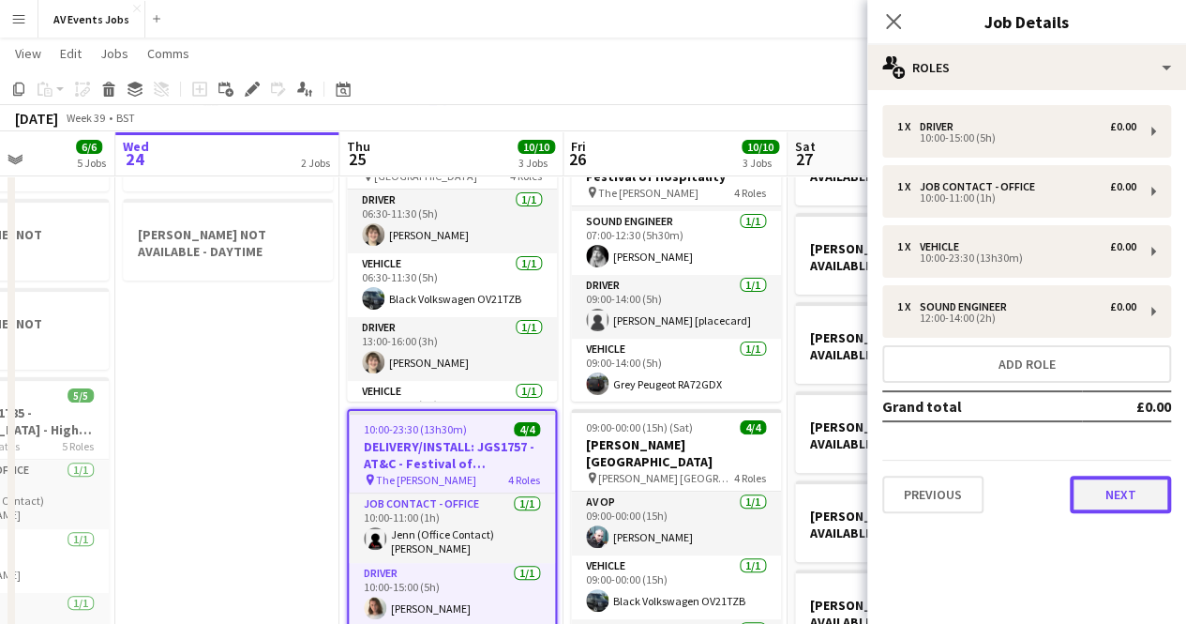
click at [1127, 493] on button "Next" at bounding box center [1120, 494] width 101 height 38
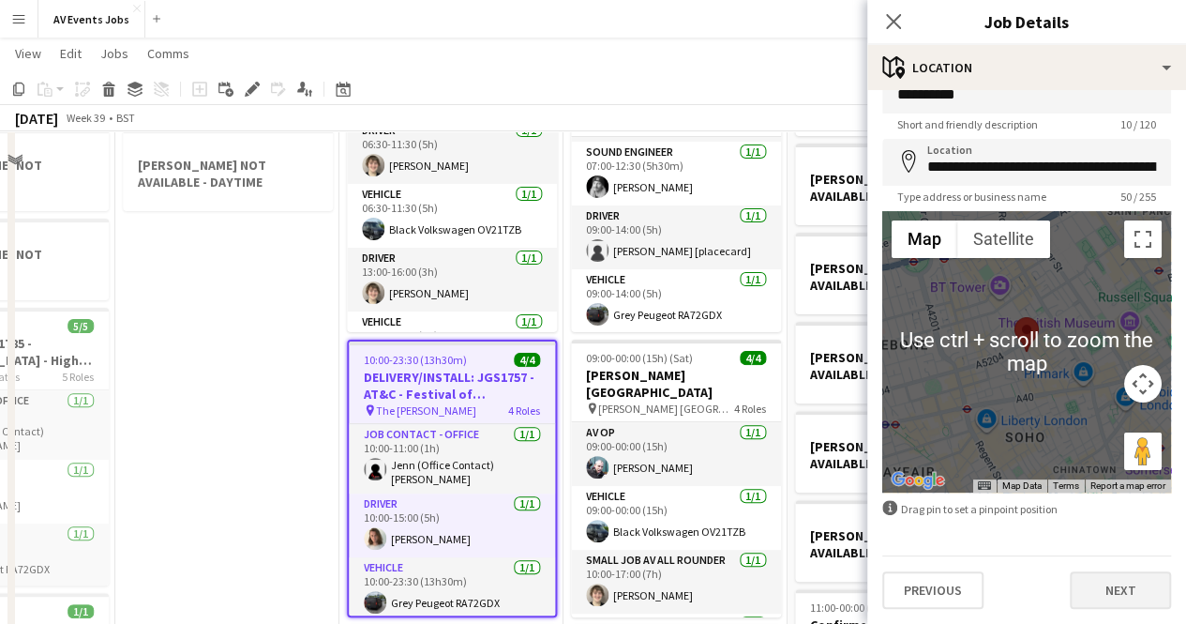
scroll to position [188, 0]
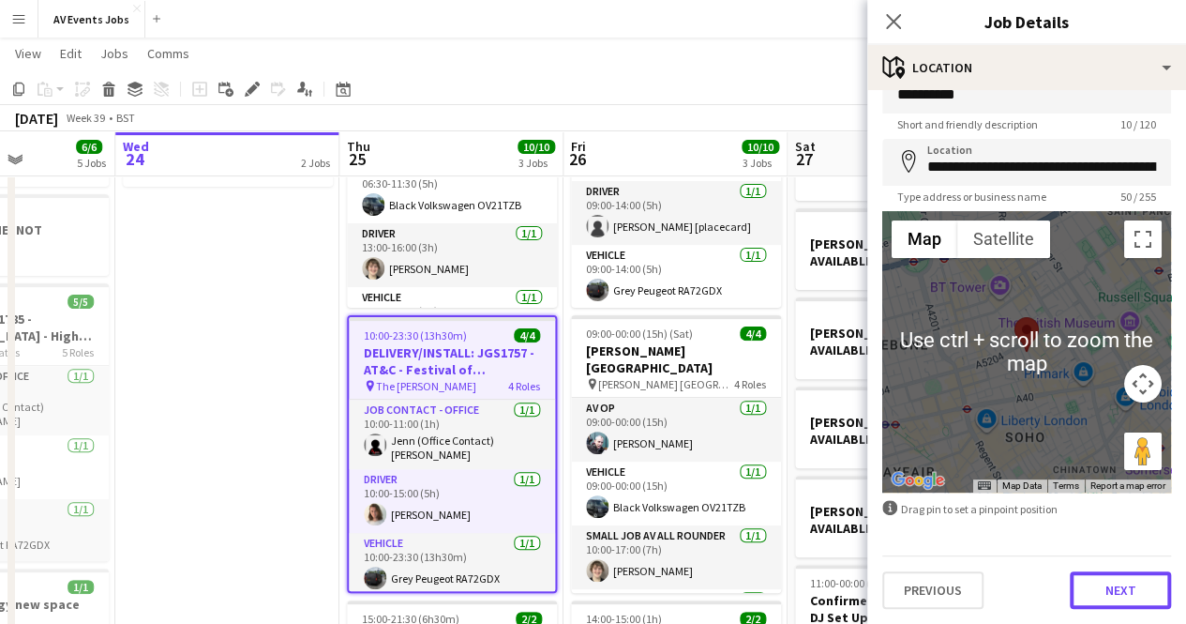
click at [1123, 576] on button "Next" at bounding box center [1120, 590] width 101 height 38
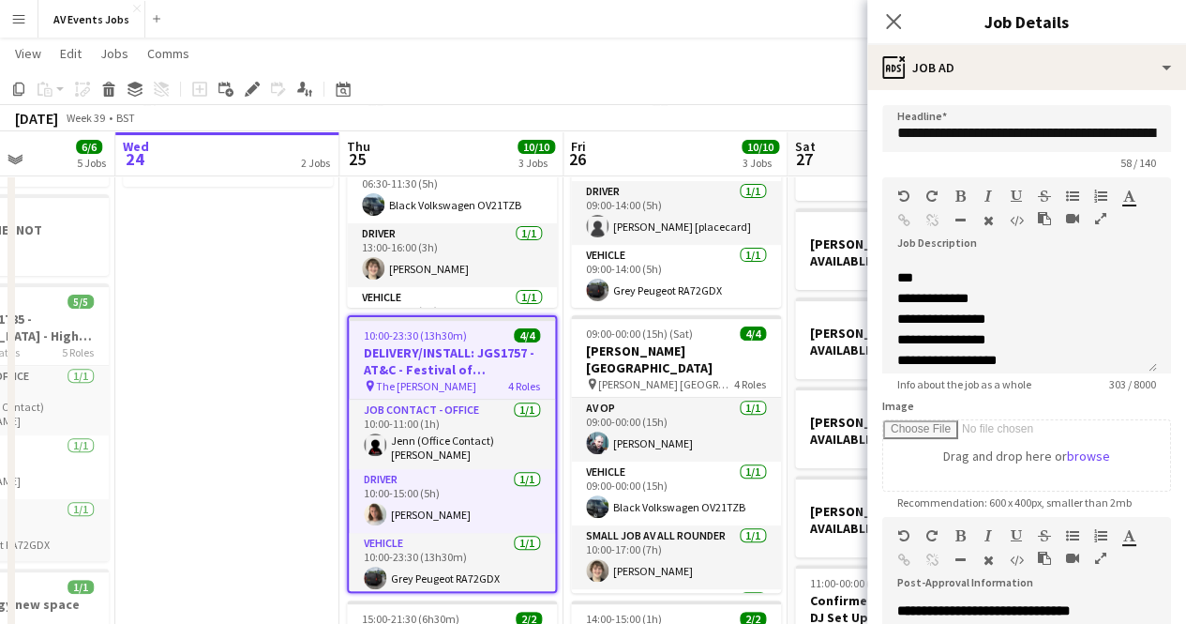
click at [251, 443] on app-date-cell "[PERSON_NAME] - warehouse [PERSON_NAME] NOT AVAILABLE - DAYTIME" at bounding box center [227, 573] width 224 height 1101
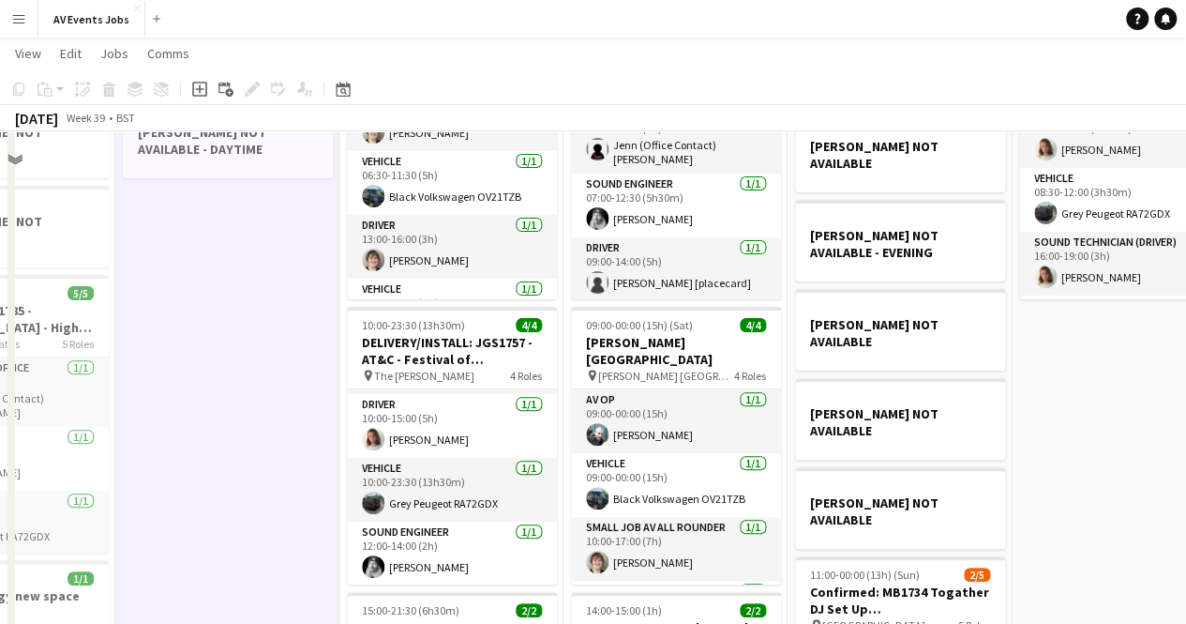
scroll to position [0, 0]
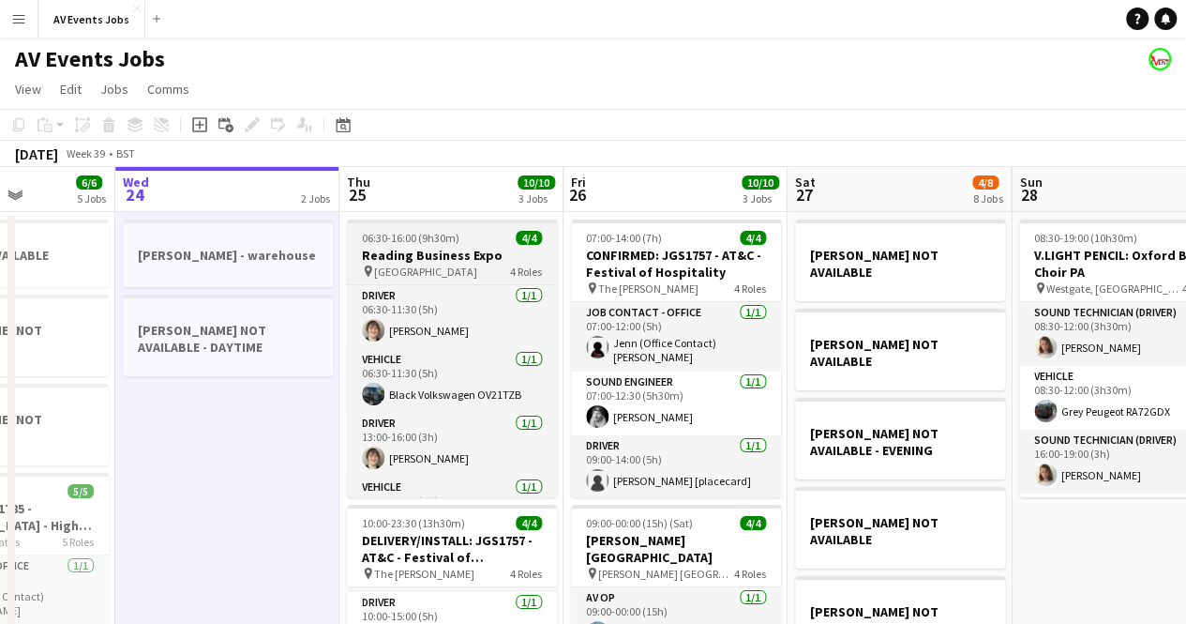
click at [467, 245] on app-job-card "06:30-16:00 (9h30m) 4/4 Reading Business Expo pin Green Park 4 Roles Driver [DA…" at bounding box center [452, 358] width 210 height 278
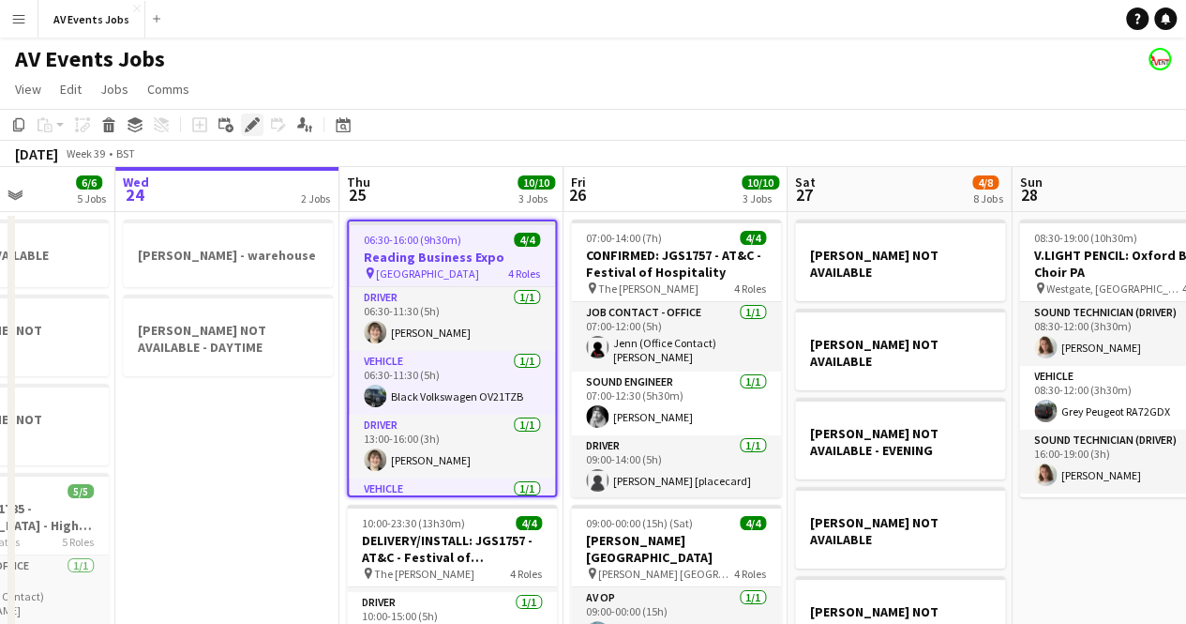
click at [255, 121] on icon "Edit" at bounding box center [252, 124] width 15 height 15
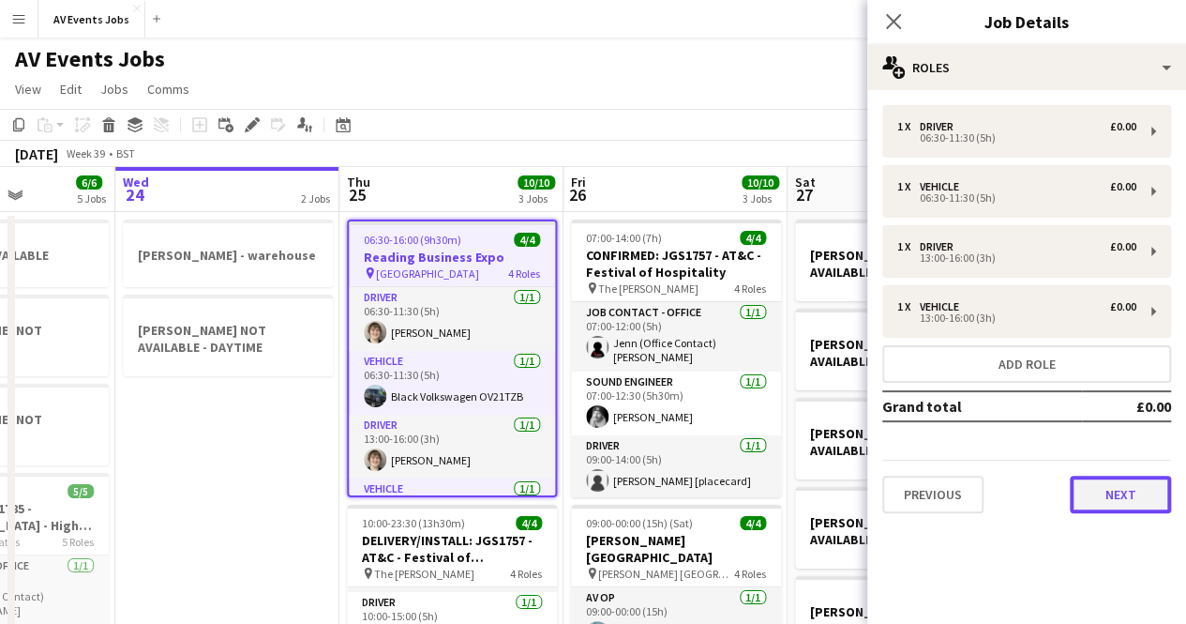
click at [1140, 493] on button "Next" at bounding box center [1120, 494] width 101 height 38
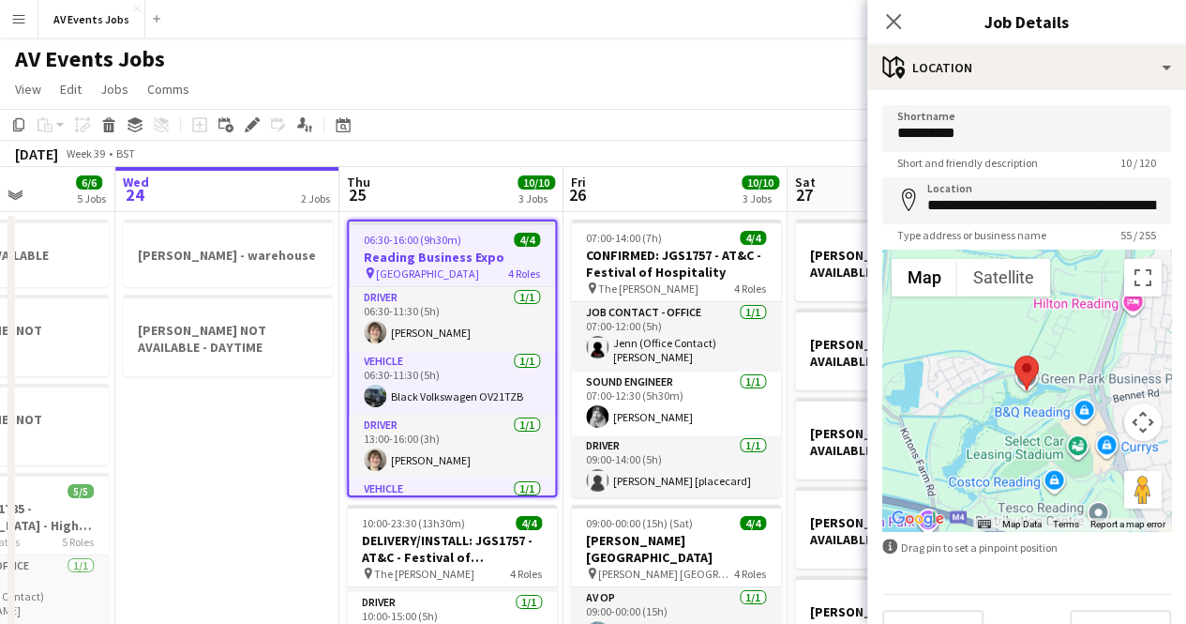
scroll to position [38, 0]
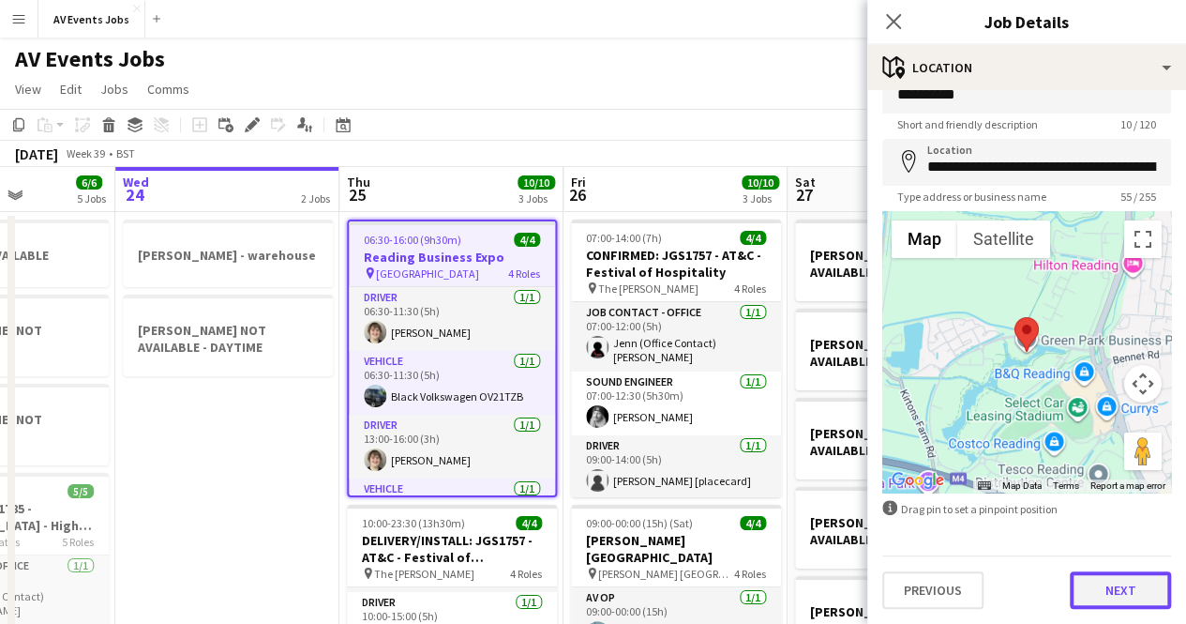
click at [1112, 582] on button "Next" at bounding box center [1120, 590] width 101 height 38
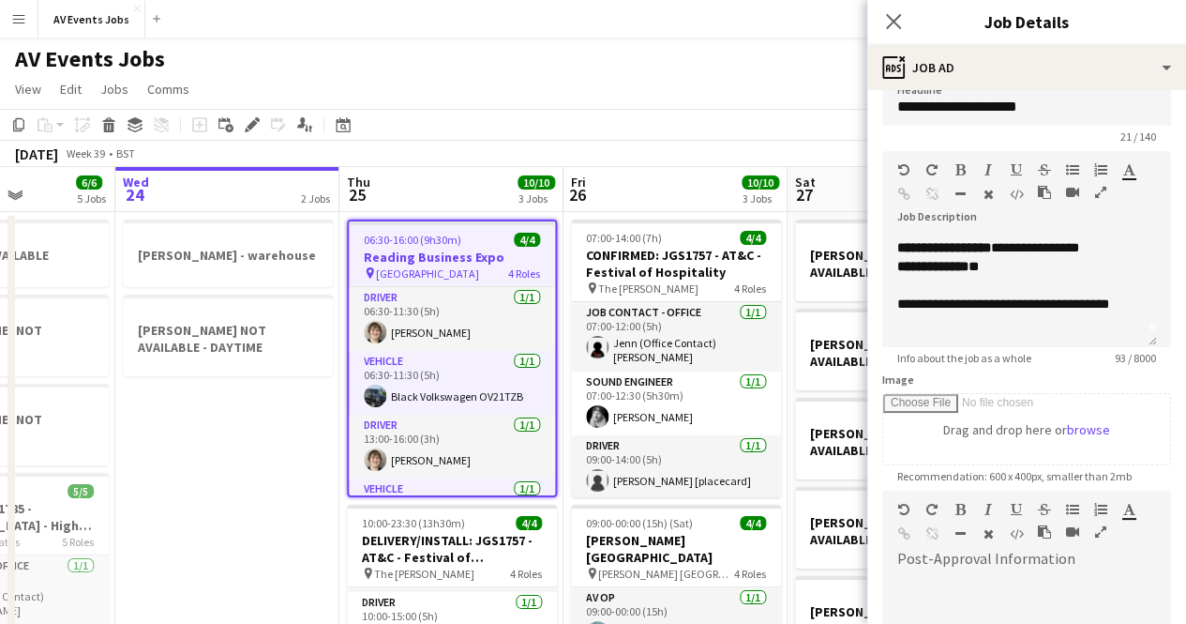
scroll to position [0, 0]
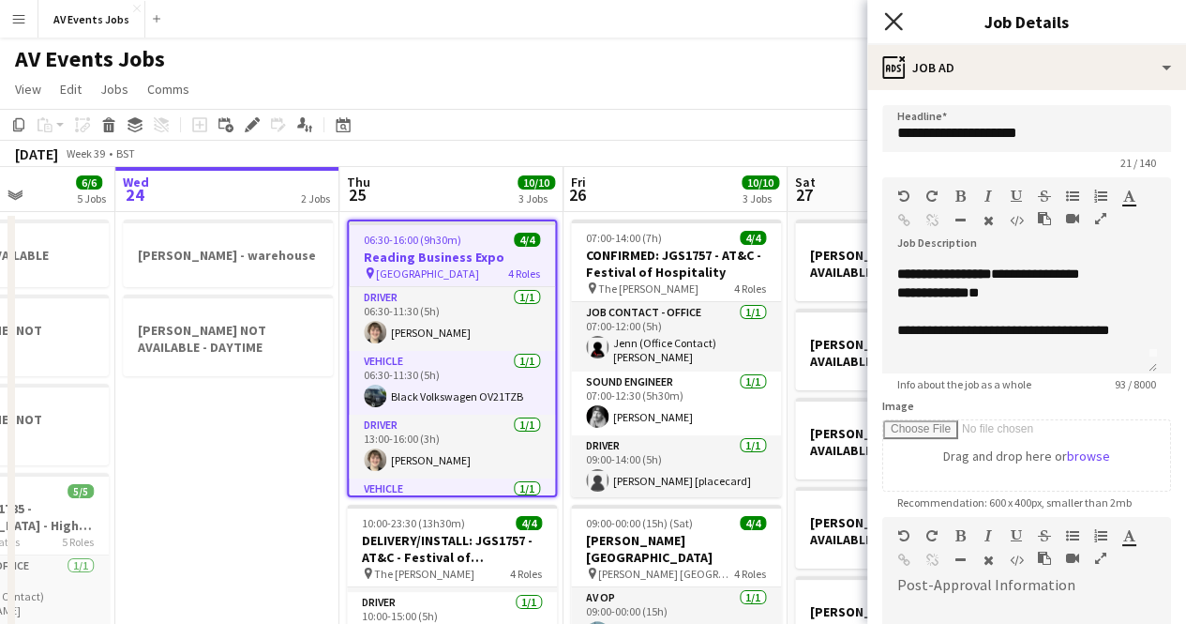
click at [897, 14] on icon "Close pop-in" at bounding box center [893, 21] width 18 height 18
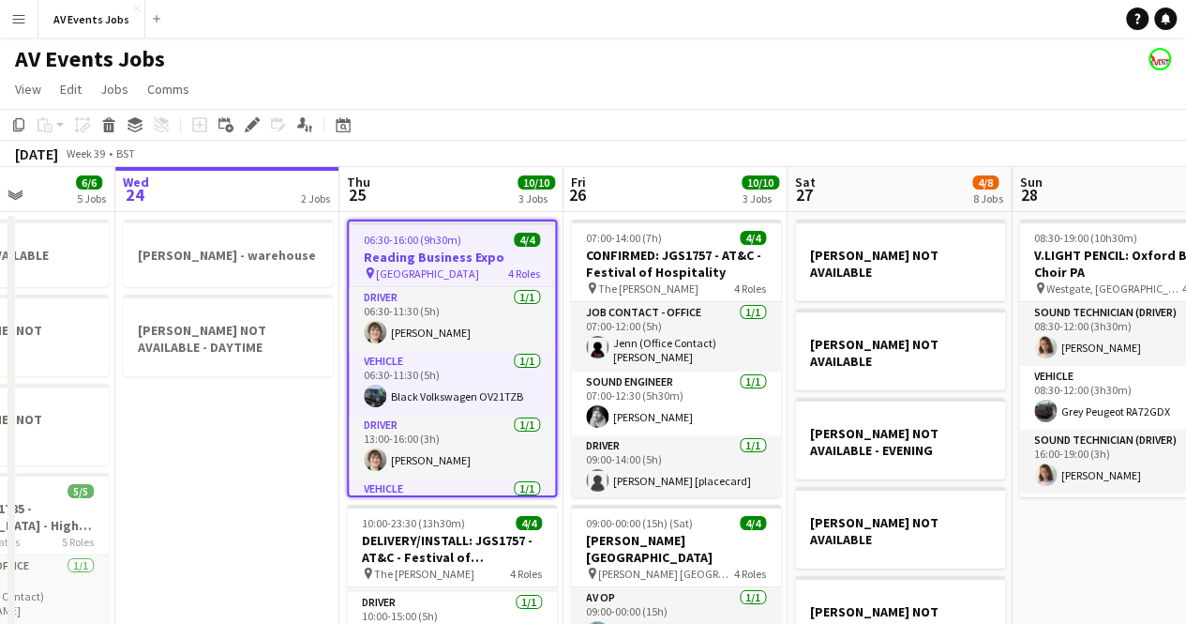
click at [566, 54] on div "AV Events Jobs" at bounding box center [593, 56] width 1186 height 36
